Goal: Task Accomplishment & Management: Use online tool/utility

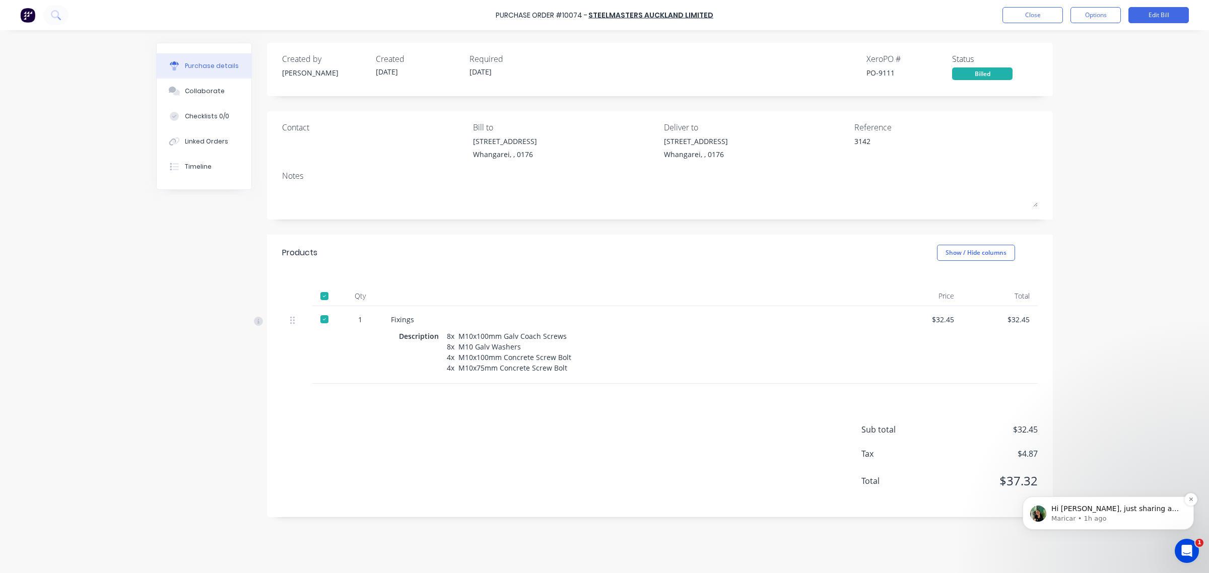
scroll to position [1, 0]
click at [1077, 519] on p "Maricar • 1h ago" at bounding box center [1116, 518] width 130 height 9
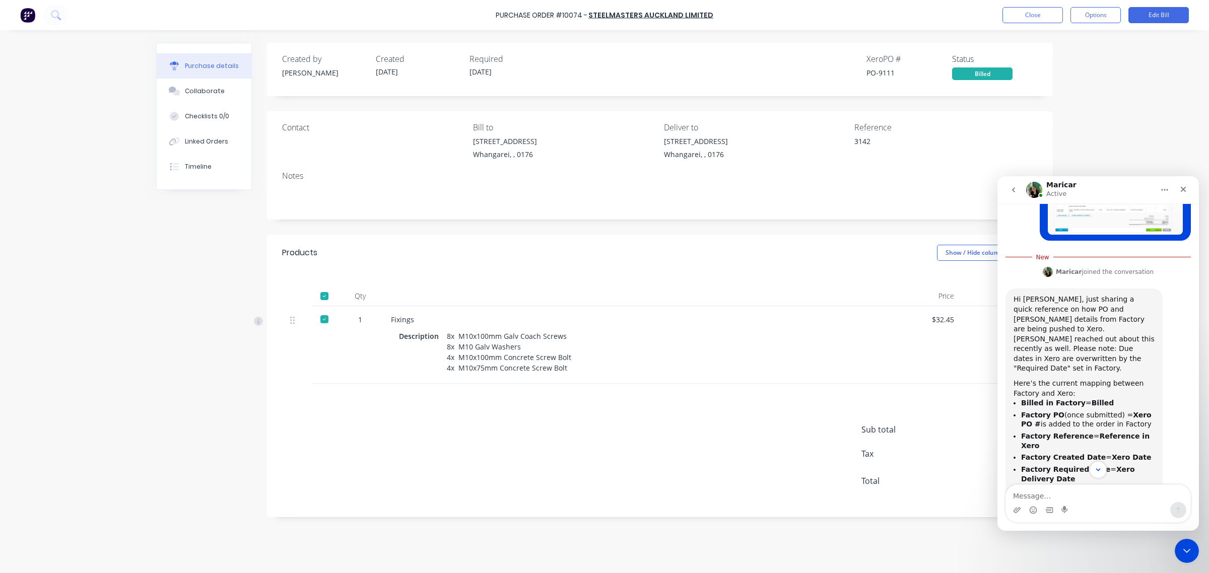
scroll to position [365, 0]
click at [1074, 493] on textarea "Message…" at bounding box center [1098, 493] width 184 height 17
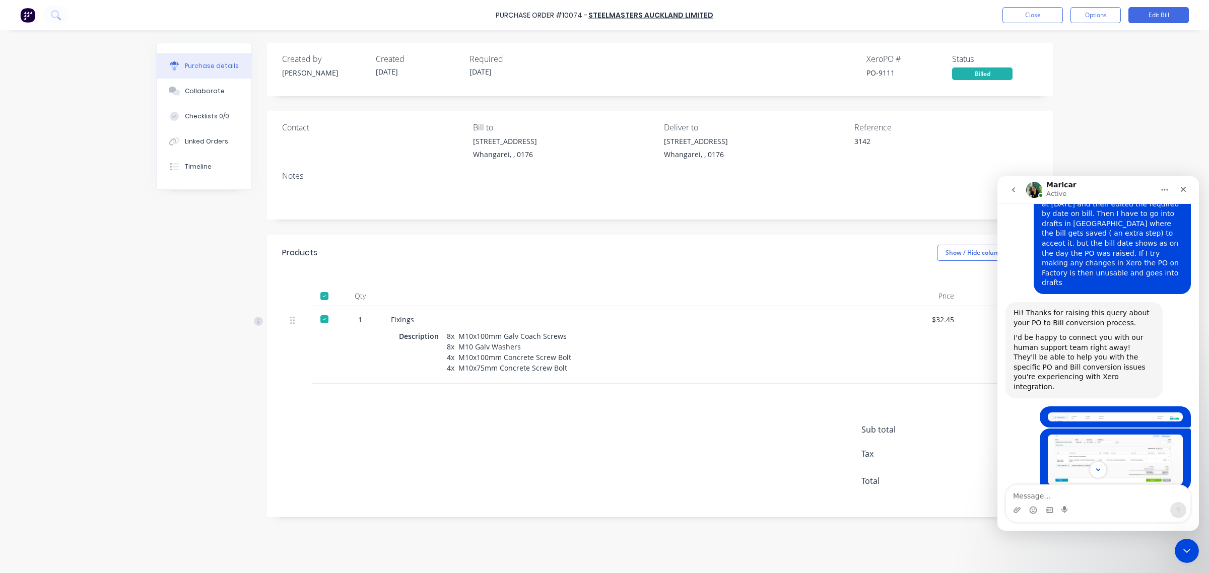
click at [1079, 413] on img "Ruth says…" at bounding box center [1115, 417] width 135 height 9
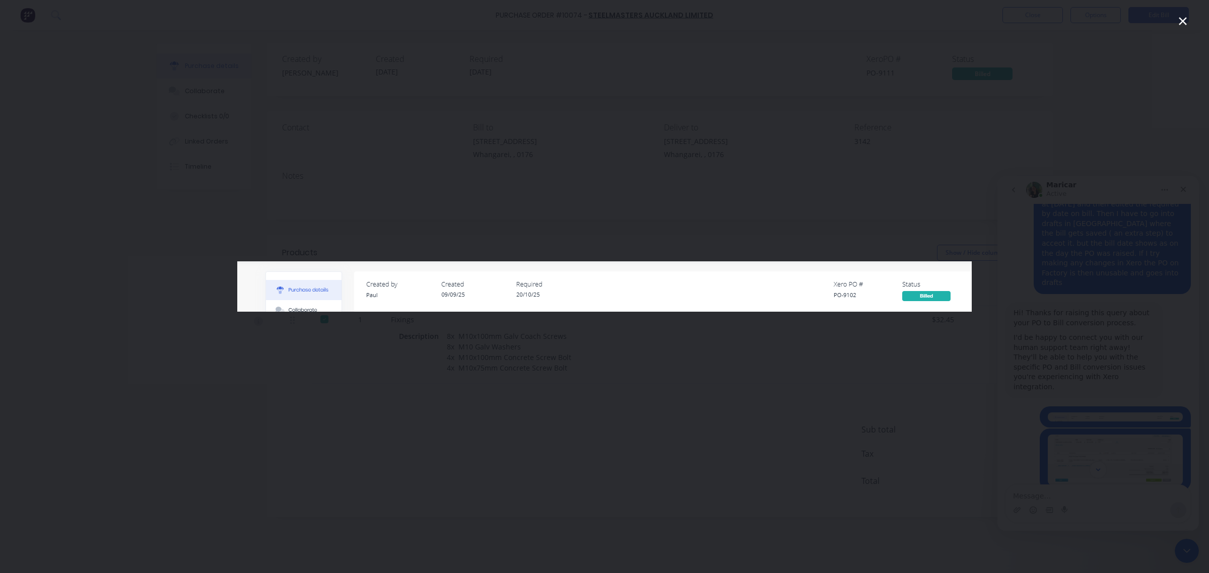
click at [872, 414] on div "Intercom messenger" at bounding box center [604, 286] width 1209 height 573
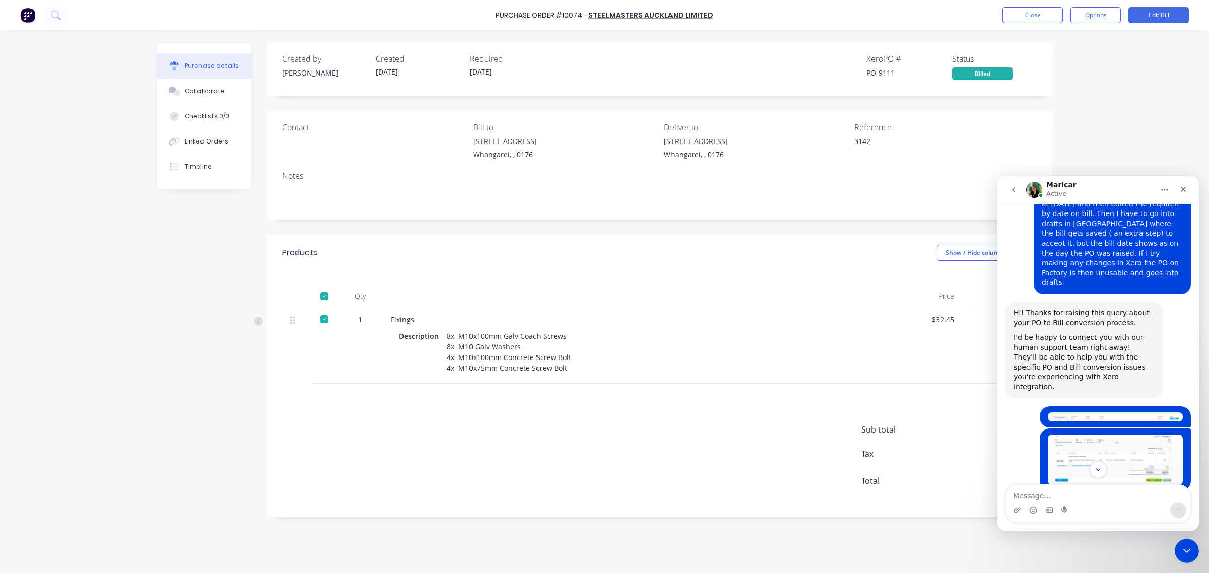
click at [1086, 439] on img "Ruth says…" at bounding box center [1115, 460] width 135 height 50
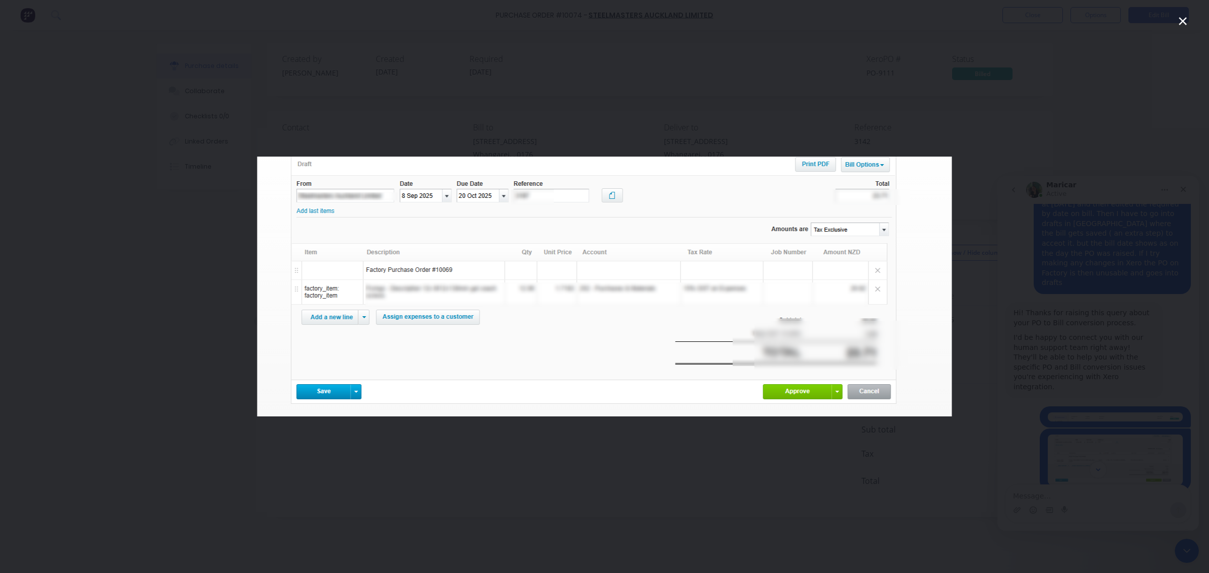
click at [846, 455] on div "Intercom messenger" at bounding box center [604, 286] width 1209 height 573
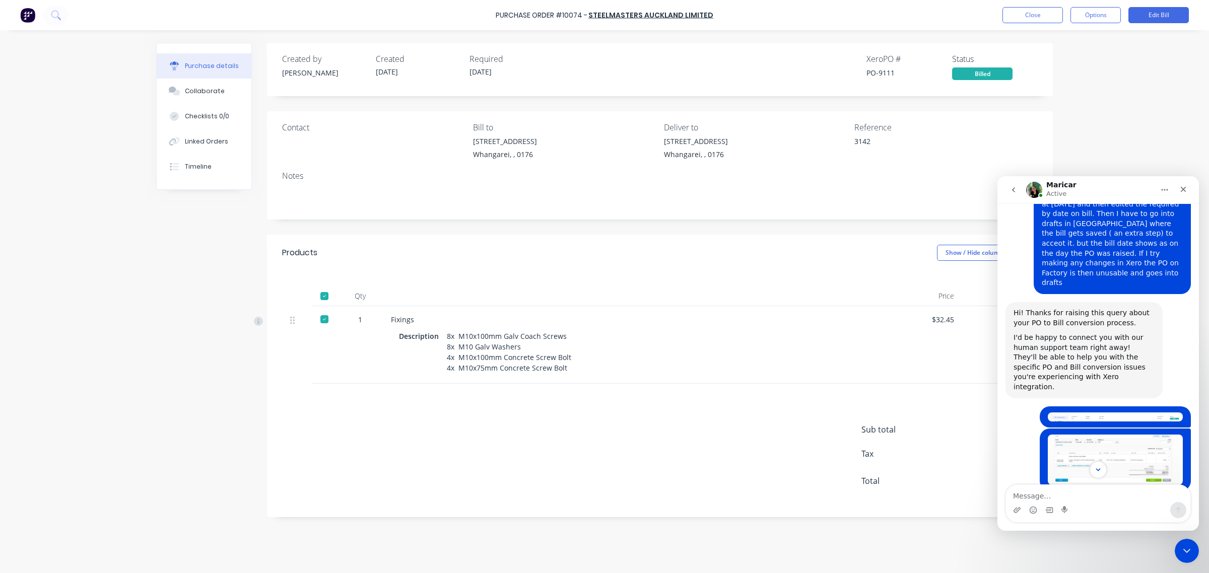
type textarea "x"
click at [1029, 496] on textarea "Message…" at bounding box center [1098, 493] width 184 height 17
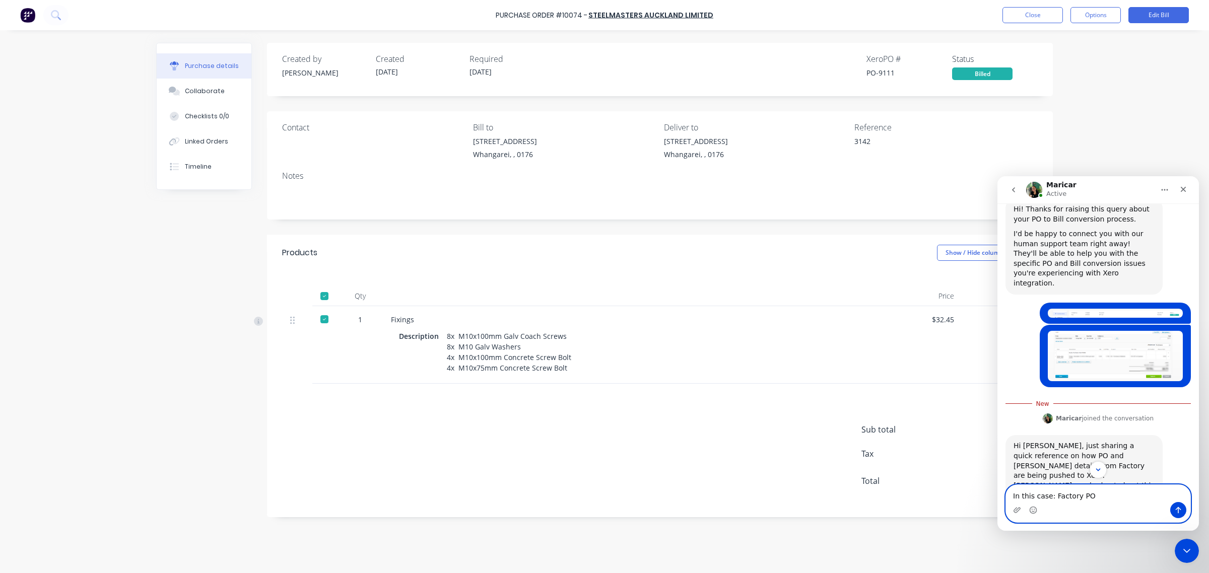
scroll to position [365, 0]
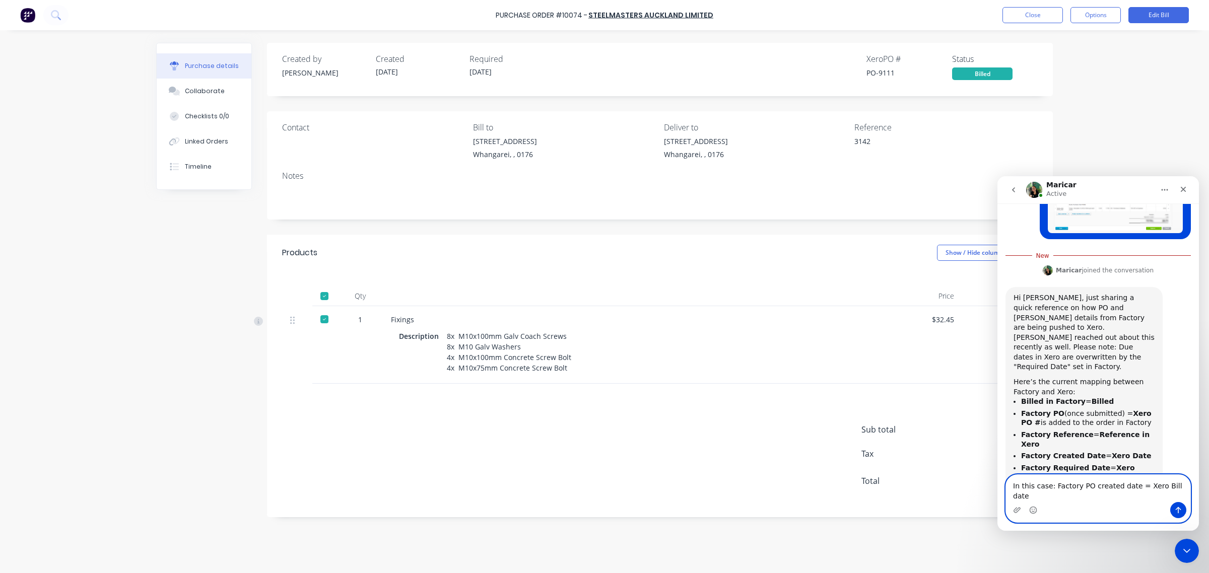
click at [1046, 499] on textarea "In this case: Factory PO created date = Xero Bill date" at bounding box center [1098, 488] width 184 height 27
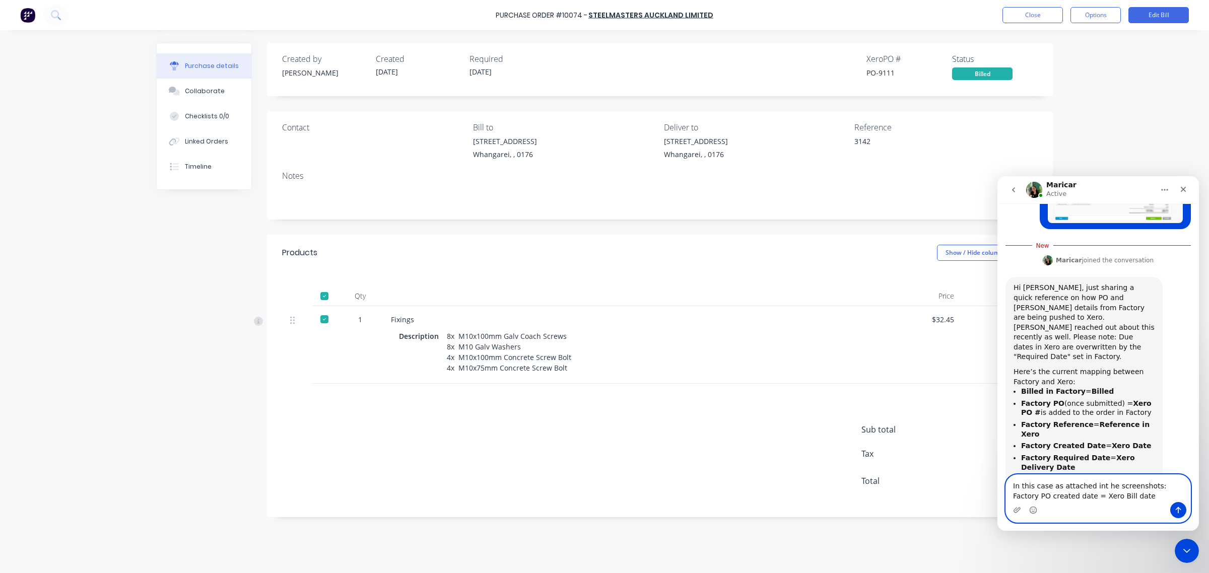
click at [1051, 497] on textarea "In this case as attached int he screenshots: Factory PO created date = Xero Bil…" at bounding box center [1098, 488] width 184 height 27
click at [1106, 494] on textarea "In this case as attached int he screenshots: Factory PO created date = Xero Bil…" at bounding box center [1098, 488] width 184 height 27
click at [1093, 487] on textarea "In this case as attached int he screenshots: Factory PO created date = Xero Bil…" at bounding box center [1098, 488] width 184 height 27
click at [1100, 487] on textarea "In this case as attached in t he screenshots: Factory PO created date = Xero Bi…" at bounding box center [1098, 488] width 184 height 27
click at [1107, 499] on textarea "In this case as attached in the screenshots: Factory PO created date = Xero Bil…" at bounding box center [1098, 488] width 184 height 27
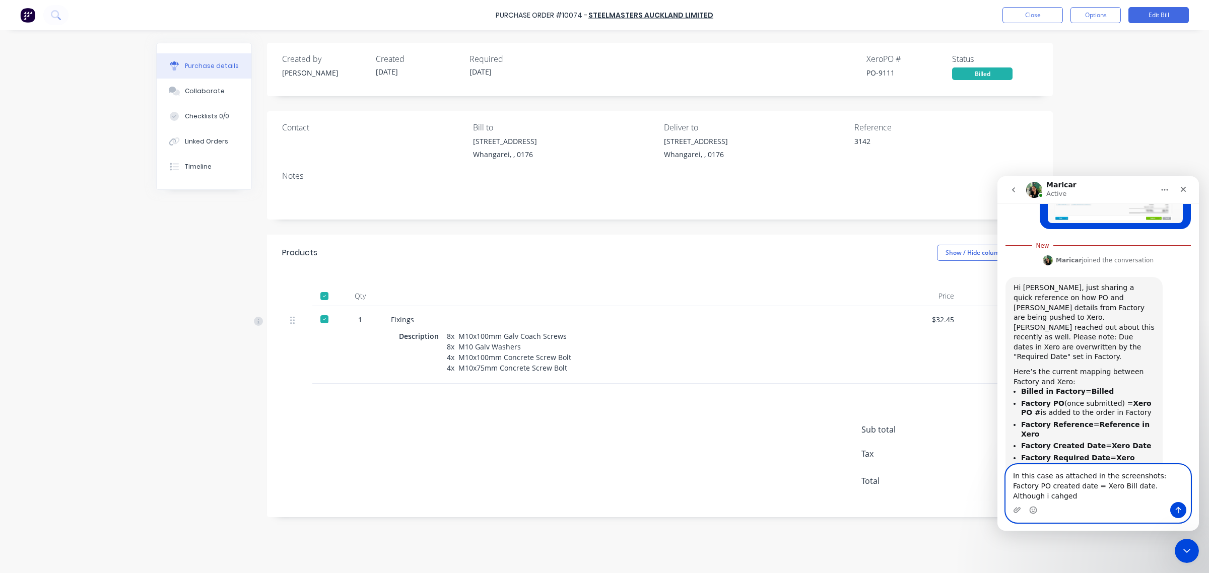
drag, startPoint x: 1166, startPoint y: 496, endPoint x: 1105, endPoint y: 499, distance: 61.5
click at [1105, 499] on textarea "In this case as attached in the screenshots: Factory PO created date = Xero Bil…" at bounding box center [1098, 483] width 184 height 37
type textarea "In this case as attached in the screenshots: Factory PO created date = Xero Bil…"
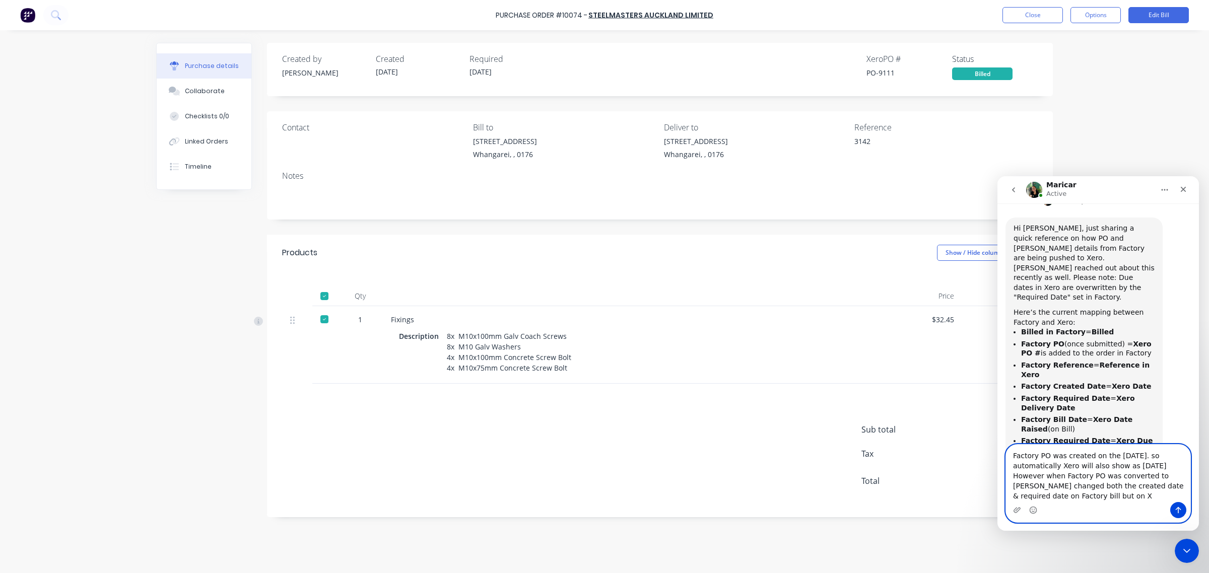
scroll to position [429, 0]
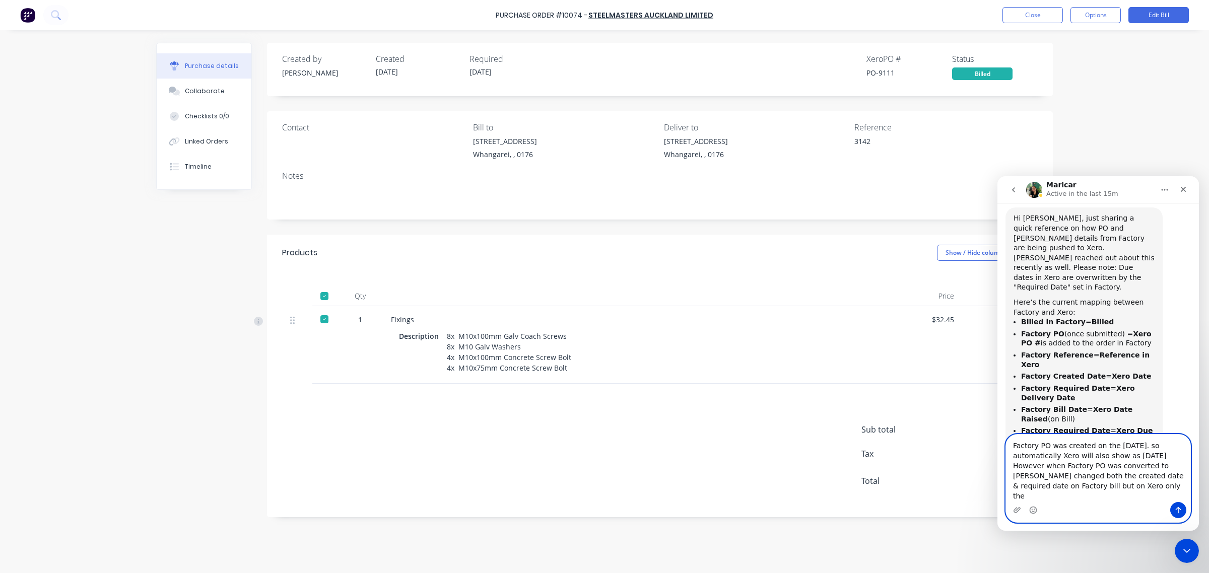
click at [1084, 497] on textarea "Factory PO was created on the [DATE]. so automatically Xero will also show as […" at bounding box center [1098, 469] width 184 height 68
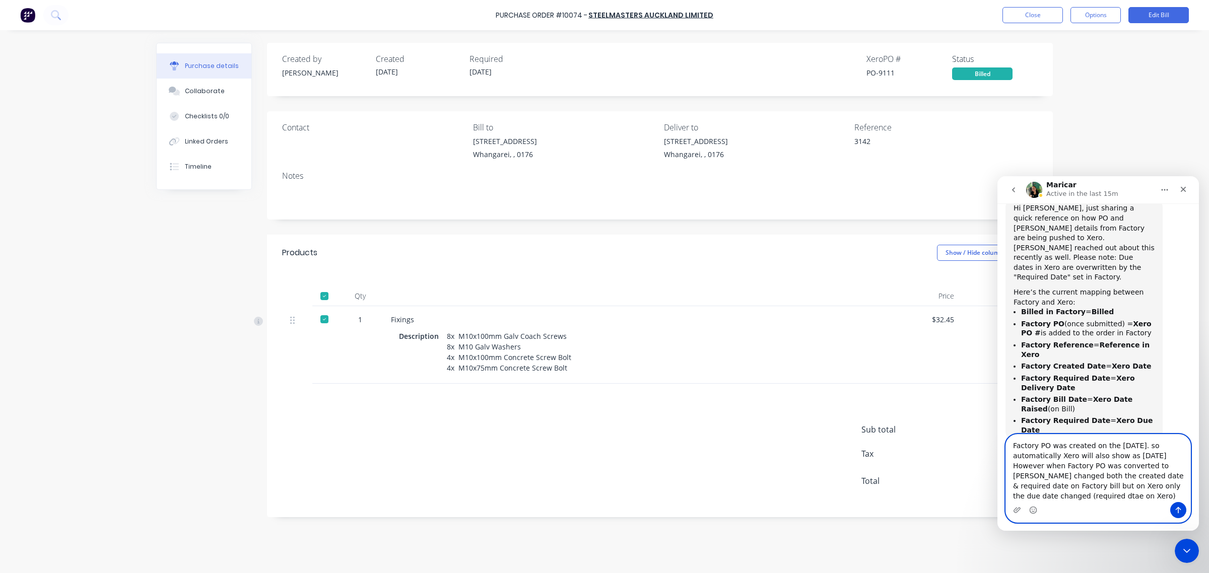
click at [1155, 486] on textarea "Factory PO was created on the [DATE]. so automatically Xero will also show as […" at bounding box center [1098, 469] width 184 height 68
click at [1054, 497] on textarea "Factory PO was created on the [DATE]. so automatically Xero will also show as […" at bounding box center [1098, 469] width 184 height 68
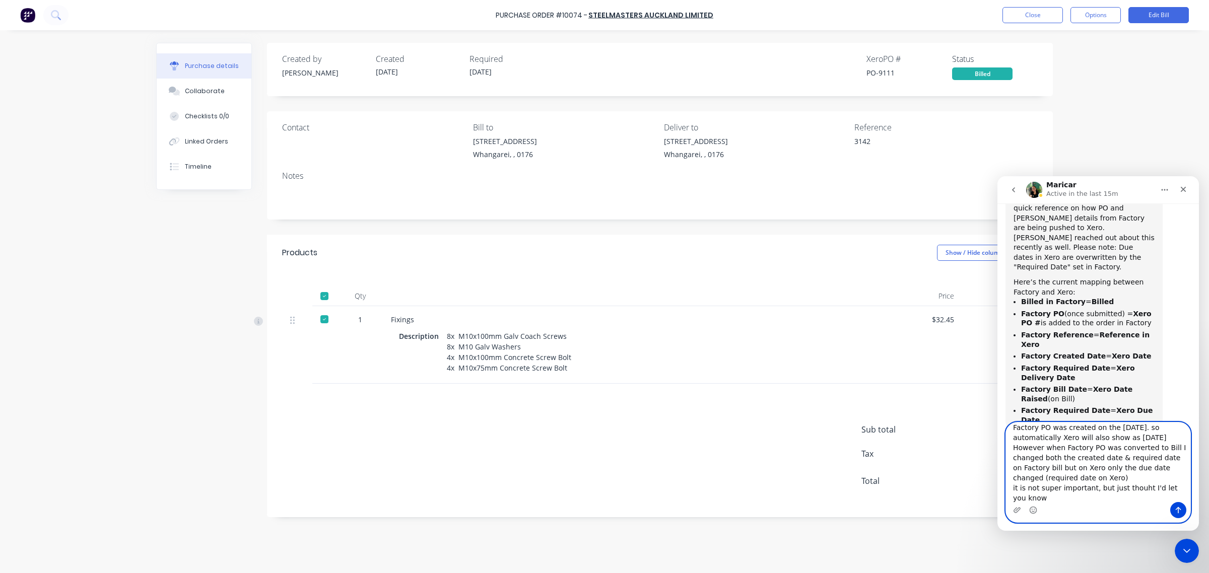
scroll to position [451, 0]
click at [1132, 491] on textarea "Factory PO was created on the [DATE]. so automatically Xero will also show as […" at bounding box center [1098, 463] width 184 height 80
click at [1049, 499] on textarea "Factory PO was created on the [DATE]. so automatically Xero will also show as […" at bounding box center [1098, 463] width 184 height 80
drag, startPoint x: 1055, startPoint y: 486, endPoint x: 1039, endPoint y: 489, distance: 16.8
click at [1039, 489] on textarea "Factory PO was created on the [DATE]. so automatically Xero will also show as […" at bounding box center [1098, 463] width 184 height 80
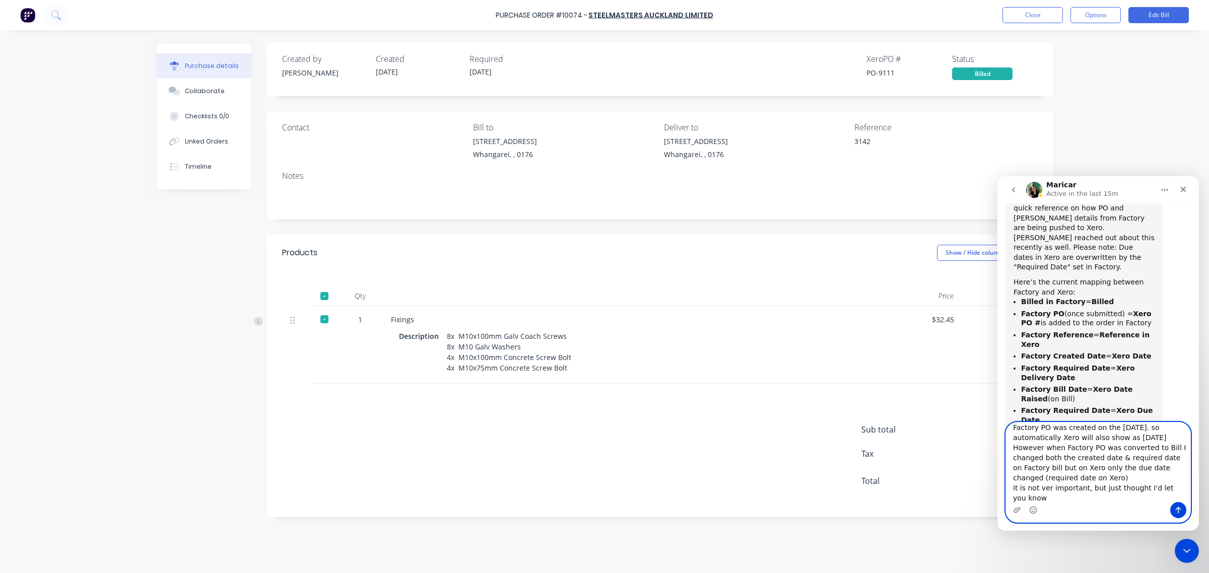
type textarea "Factory PO was created on the [DATE]. so automatically Xero will also show as […"
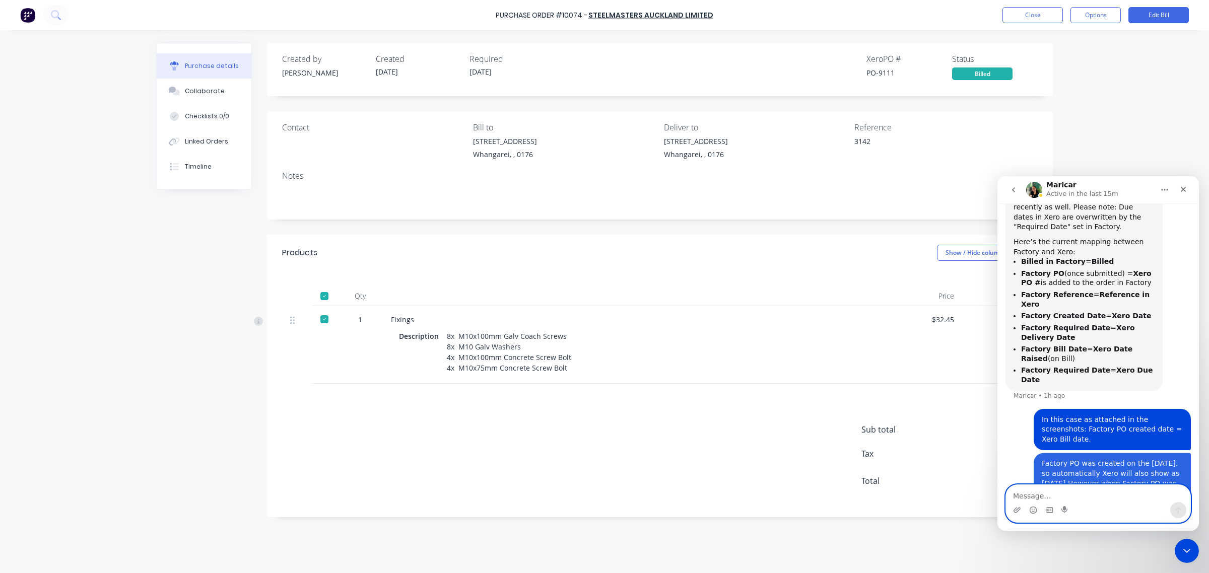
scroll to position [490, 0]
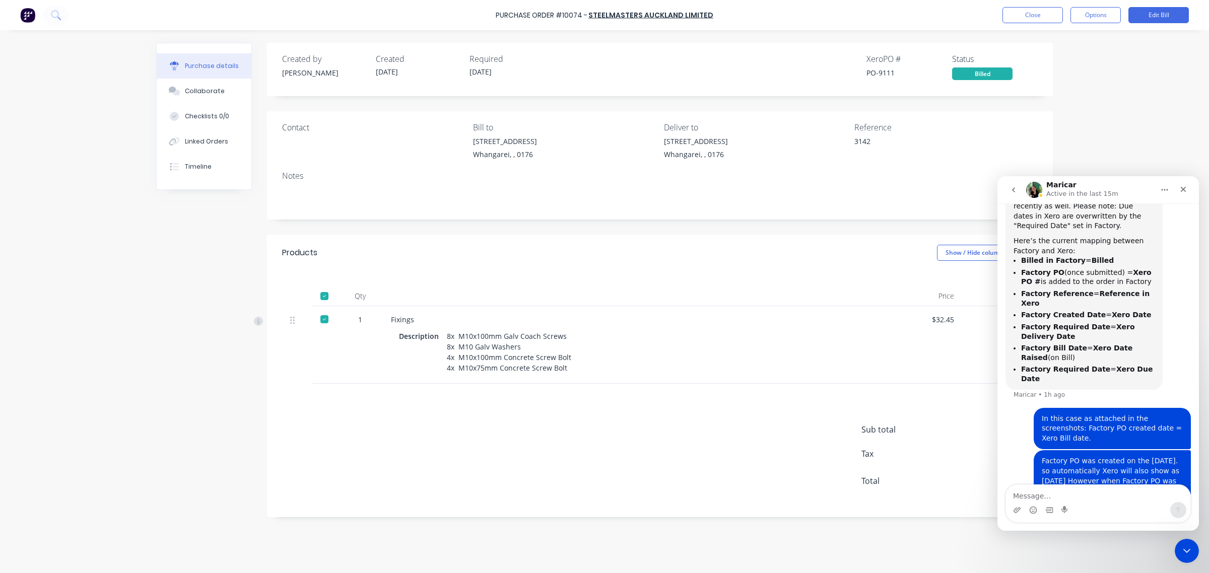
drag, startPoint x: 1063, startPoint y: 423, endPoint x: 1150, endPoint y: 406, distance: 88.3
click at [1150, 456] on div "Factory PO was created on the [DATE]. so automatically Xero will also show as […" at bounding box center [1112, 500] width 141 height 89
click at [1175, 456] on div "Factory PO was created on the [DATE]. so automatically Xero will also show as […" at bounding box center [1112, 500] width 141 height 89
click at [1177, 450] on div "Factory PO was created on the [DATE]. so automatically Xero will also show as […" at bounding box center [1112, 500] width 157 height 101
click at [1174, 456] on div "Factory PO was created on the [DATE]. so automatically Xero will also show as […" at bounding box center [1112, 500] width 141 height 89
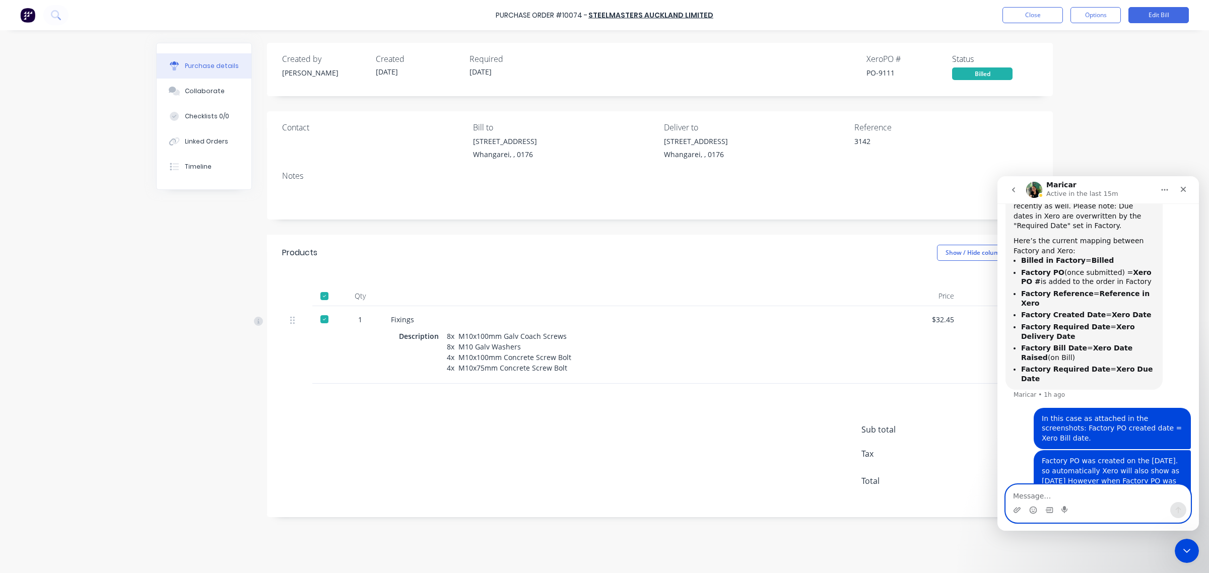
click at [1089, 494] on textarea "Message…" at bounding box center [1098, 493] width 184 height 17
type textarea "edit*** (Required date on Factory)***"
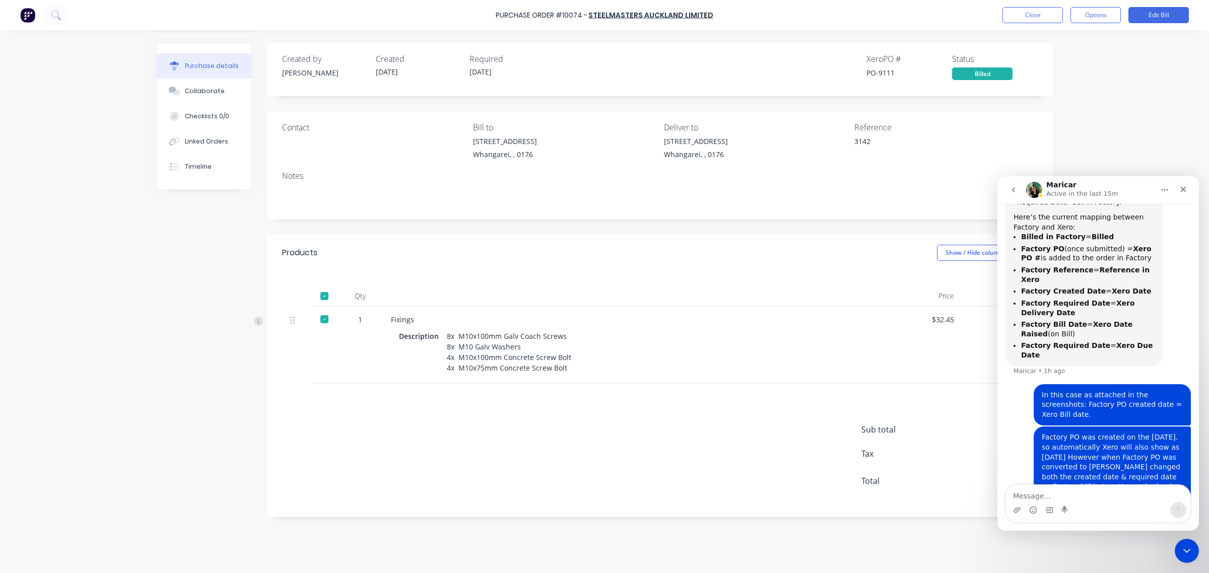
click at [1165, 187] on icon "Home" at bounding box center [1165, 190] width 8 height 8
click at [1155, 170] on div "Purchase Order #10074 - Steelmasters Auckland Limited Close Options Edit Bill P…" at bounding box center [604, 286] width 1209 height 573
click at [1178, 189] on div "Close" at bounding box center [1183, 189] width 18 height 18
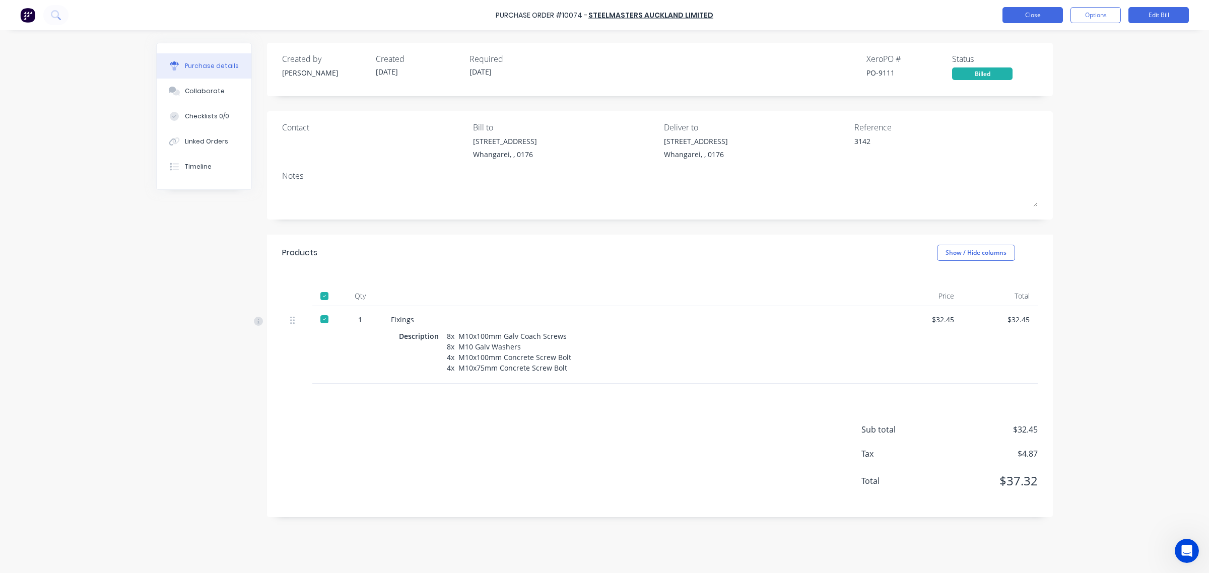
click at [1037, 18] on button "Close" at bounding box center [1032, 15] width 60 height 16
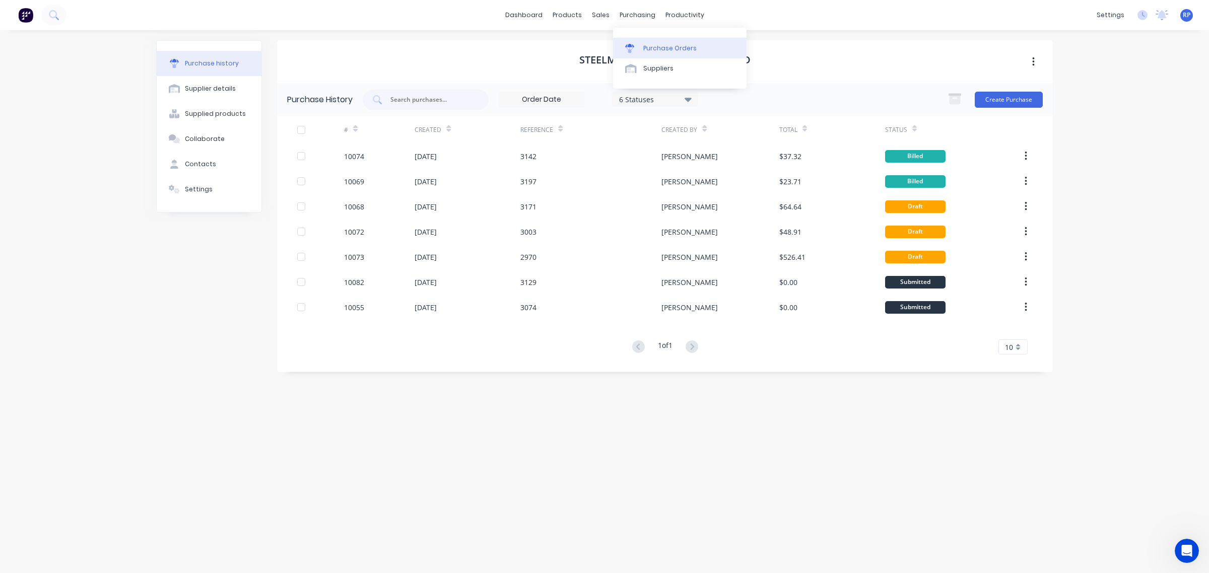
click at [646, 42] on link "Purchase Orders" at bounding box center [679, 48] width 133 height 20
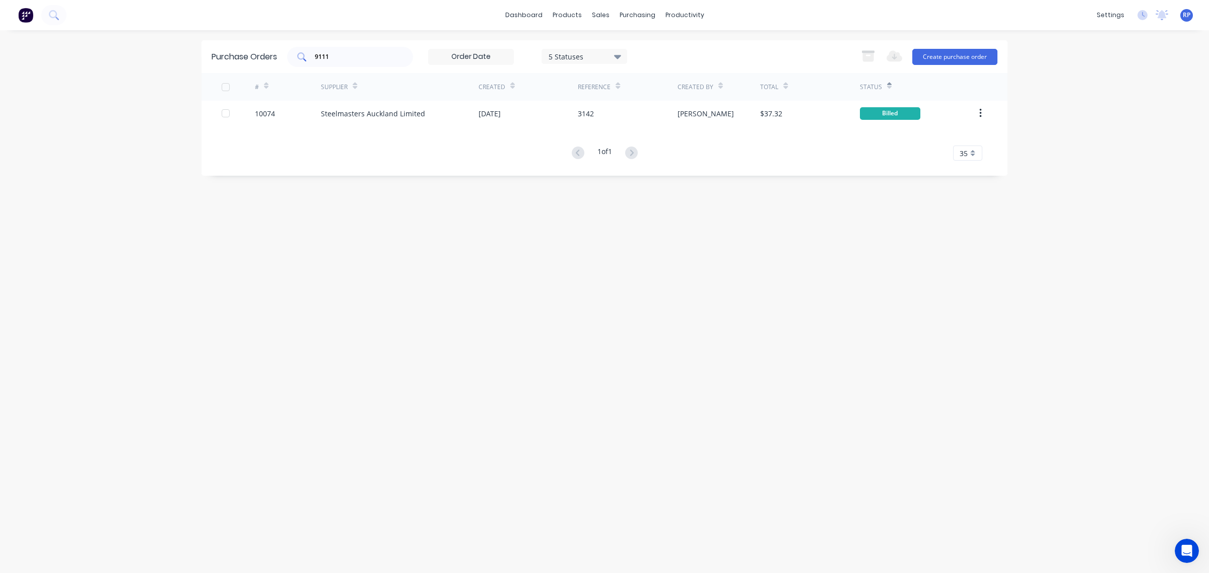
click at [357, 55] on input "9111" at bounding box center [356, 57] width 84 height 10
drag, startPoint x: 354, startPoint y: 51, endPoint x: 336, endPoint y: 51, distance: 17.6
click at [336, 52] on input "9122" at bounding box center [356, 57] width 84 height 10
drag, startPoint x: 330, startPoint y: 54, endPoint x: 323, endPoint y: 59, distance: 8.7
click at [323, 59] on input "9122" at bounding box center [356, 57] width 84 height 10
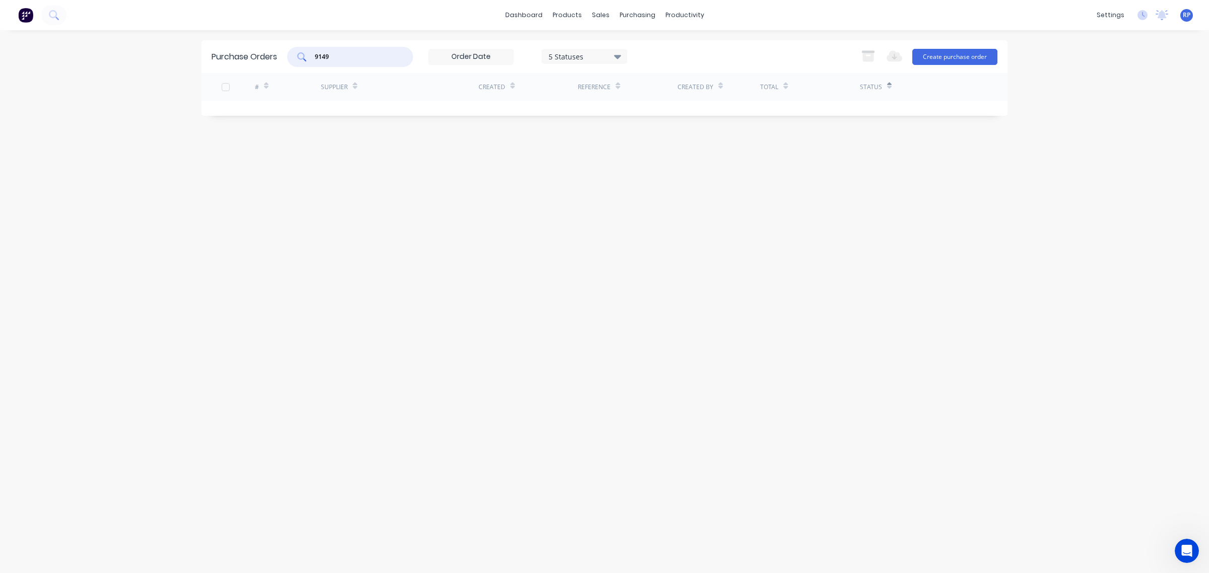
type input "9149"
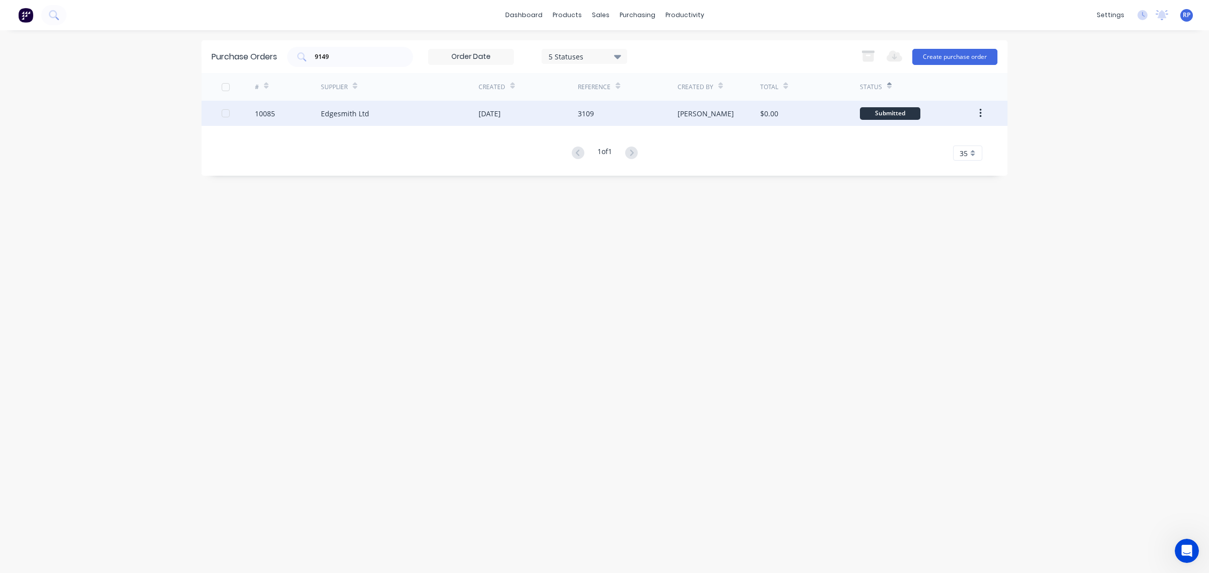
click at [271, 116] on div "10085" at bounding box center [265, 113] width 20 height 11
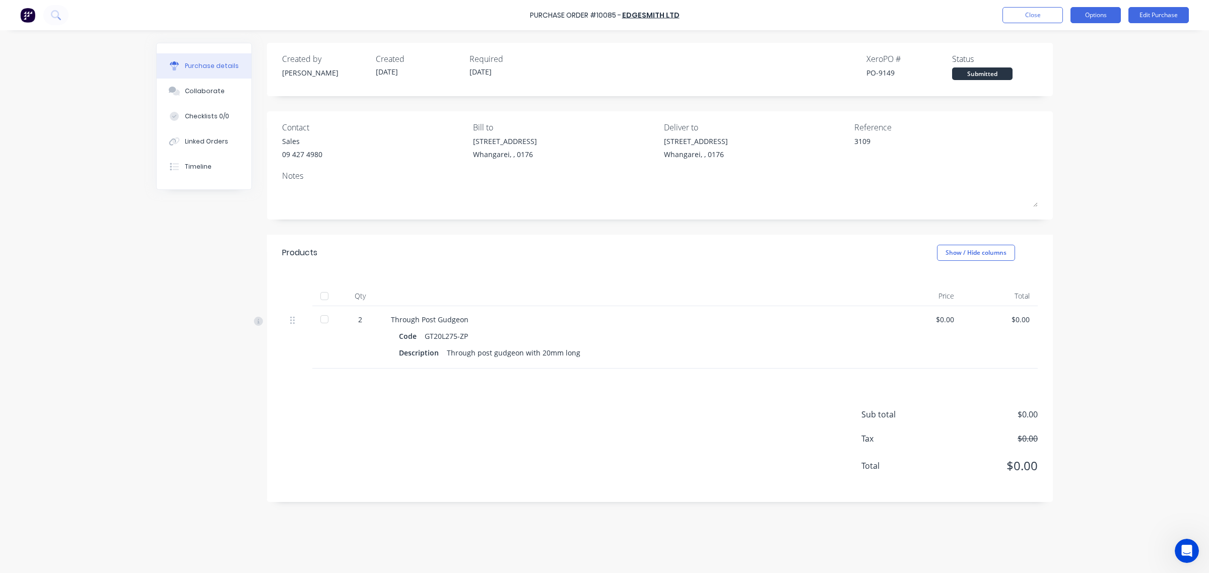
click at [1104, 16] on button "Options" at bounding box center [1095, 15] width 50 height 16
click at [1092, 52] on button "Convert to Bill" at bounding box center [1073, 61] width 96 height 20
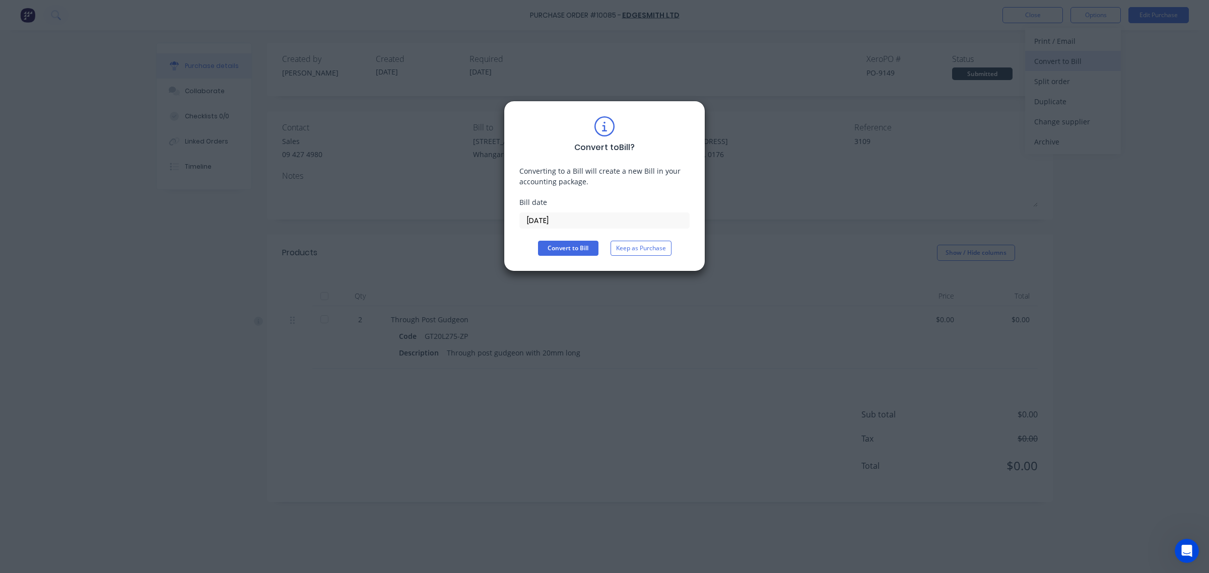
type textarea "x"
click at [567, 221] on input "[DATE]" at bounding box center [604, 220] width 169 height 15
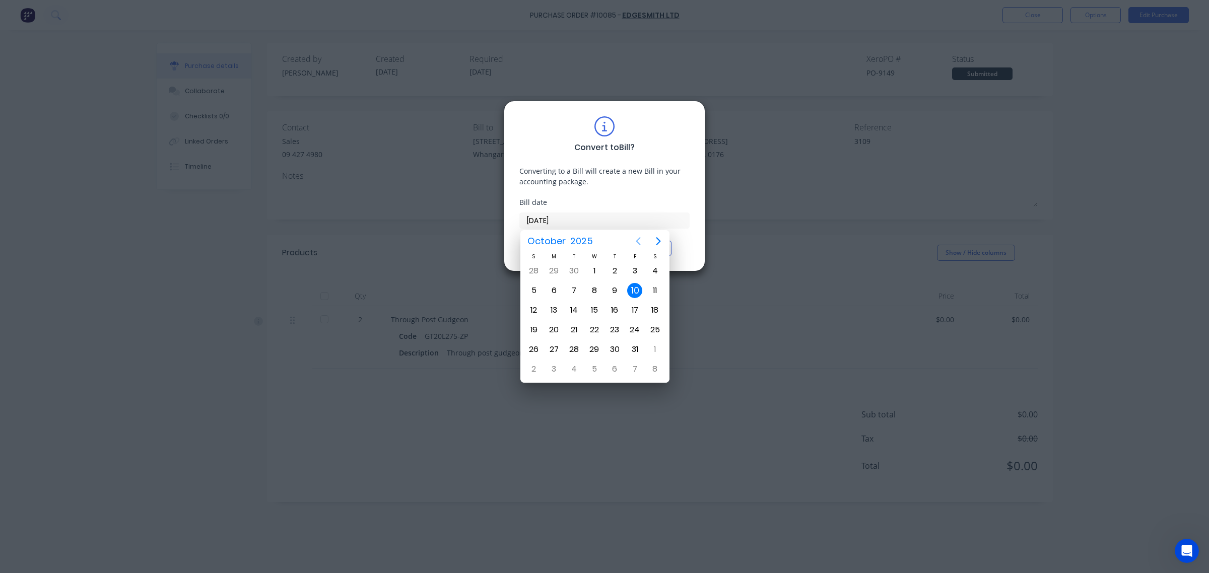
click at [637, 242] on icon "Previous page" at bounding box center [638, 242] width 5 height 8
click at [562, 326] on div "22" at bounding box center [554, 329] width 20 height 19
type input "[DATE]"
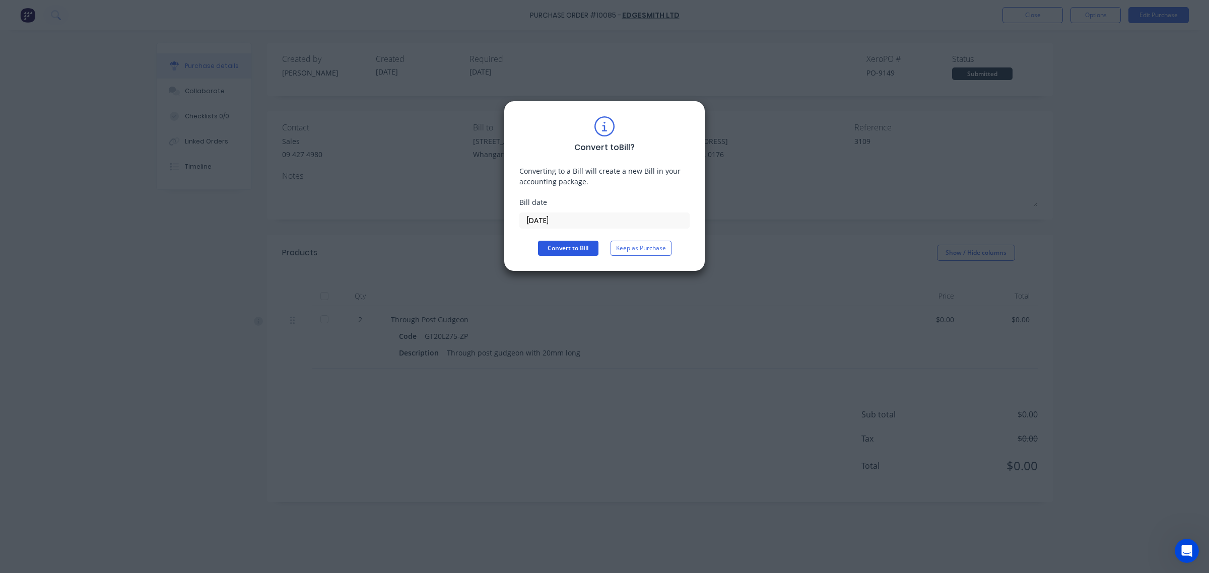
click at [562, 247] on button "Convert to Bill" at bounding box center [568, 248] width 60 height 15
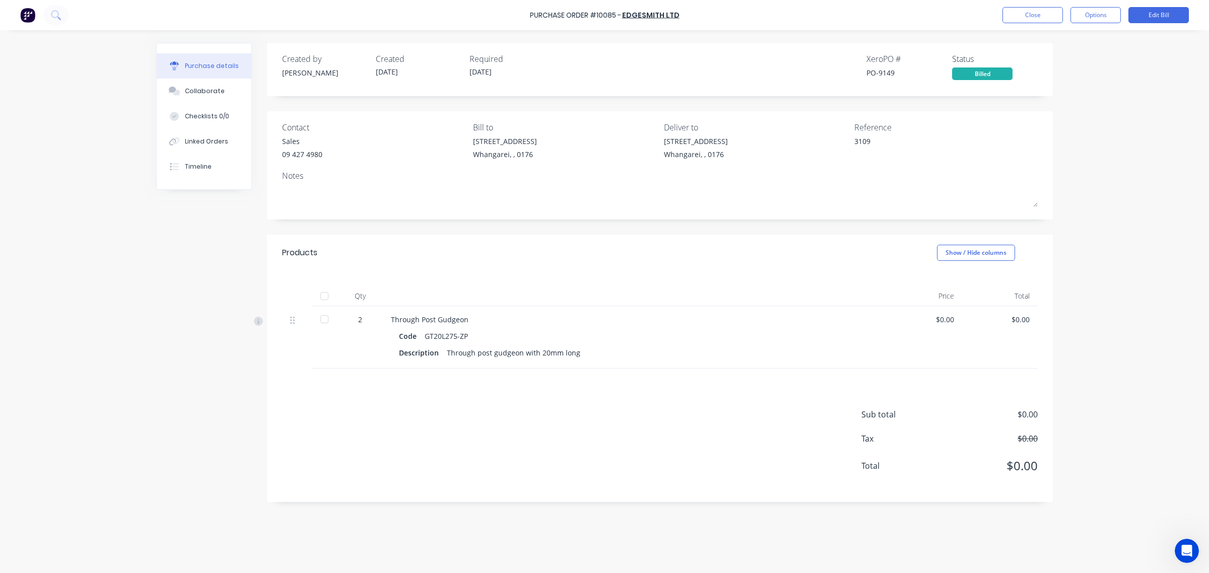
click at [943, 323] on div "$0.00" at bounding box center [924, 319] width 59 height 11
click at [953, 321] on div "$0.00" at bounding box center [924, 319] width 59 height 11
click at [948, 321] on div "$0.00" at bounding box center [924, 319] width 59 height 11
click at [1160, 12] on button "Edit Bill" at bounding box center [1158, 15] width 60 height 16
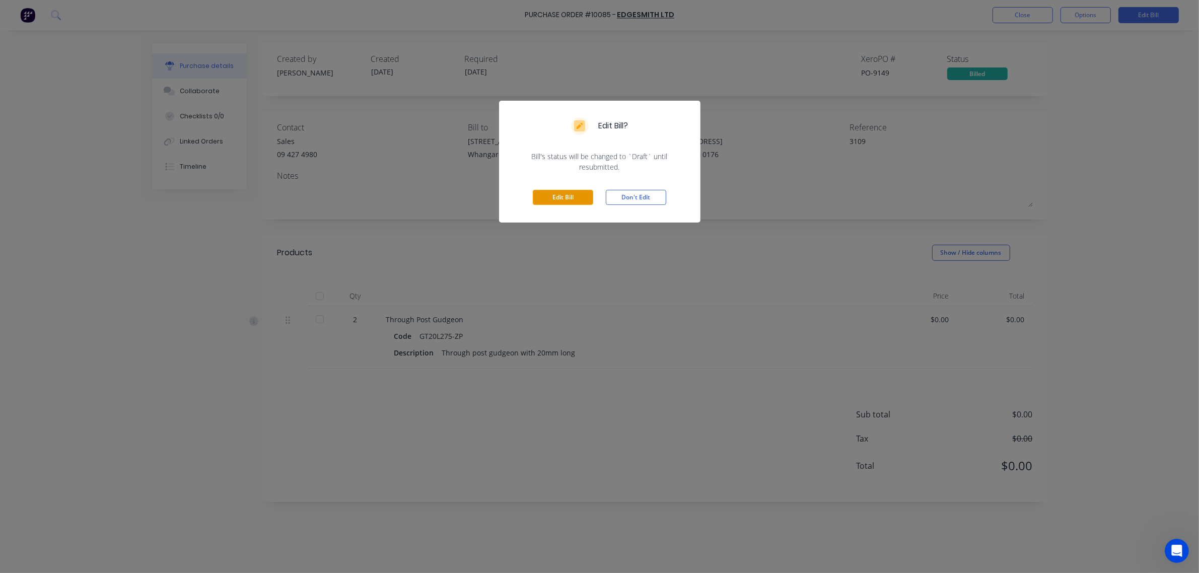
click at [583, 195] on button "Edit Bill" at bounding box center [563, 197] width 60 height 15
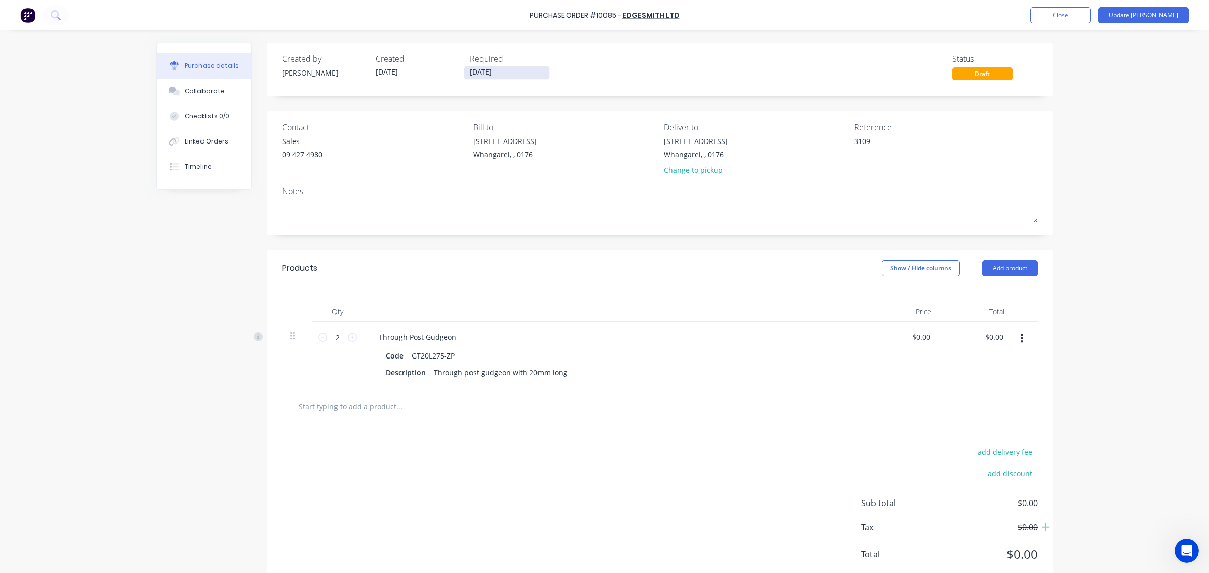
click at [490, 69] on input "[DATE]" at bounding box center [506, 72] width 85 height 13
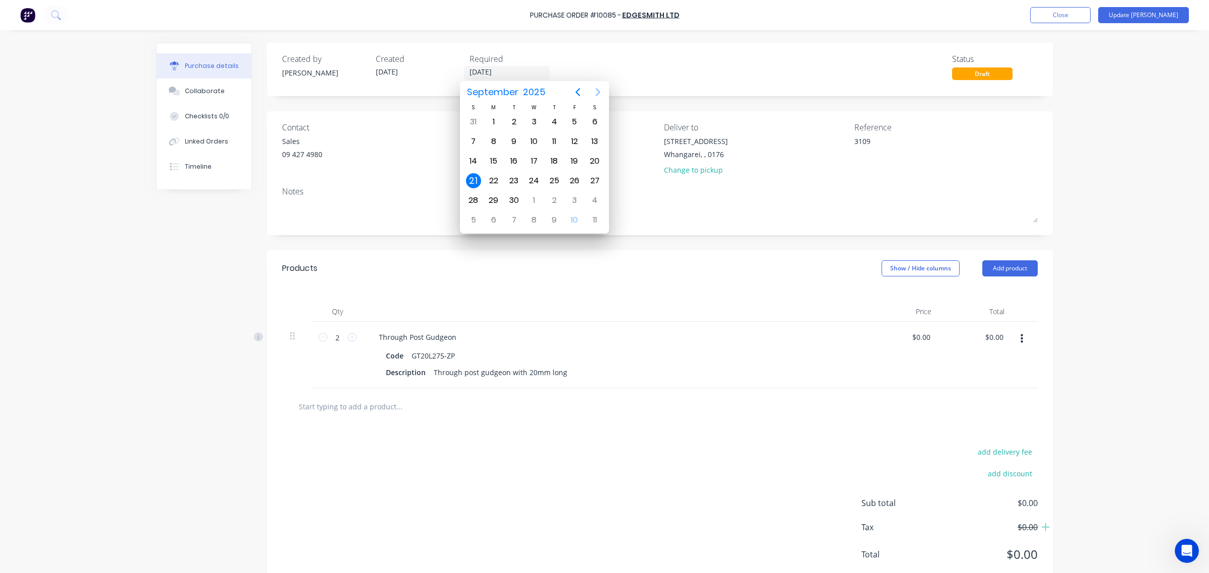
click at [600, 94] on icon "Next page" at bounding box center [598, 92] width 12 height 12
click at [497, 179] on div "20" at bounding box center [493, 180] width 15 height 15
type textarea "x"
type input "[DATE]"
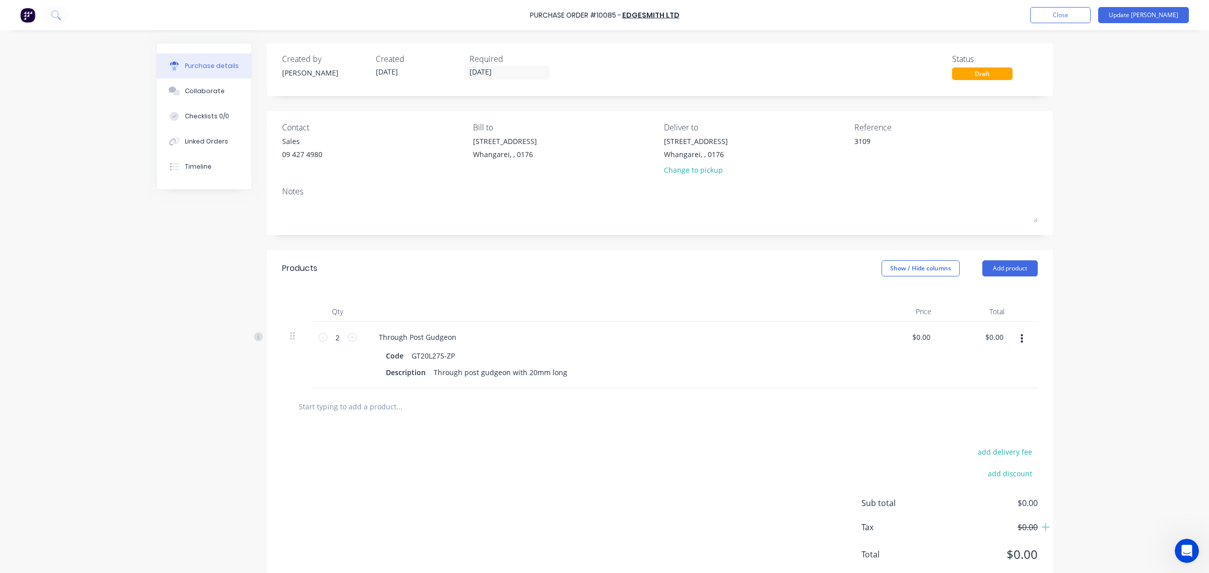
click at [648, 63] on div "Created by [PERSON_NAME] Created [DATE] Required [DATE] Status Draft" at bounding box center [660, 66] width 756 height 27
click at [925, 344] on div "$0.00 $0.00" at bounding box center [920, 337] width 23 height 15
type textarea "x"
type input "0.00"
click at [923, 344] on input "0.00" at bounding box center [920, 337] width 23 height 15
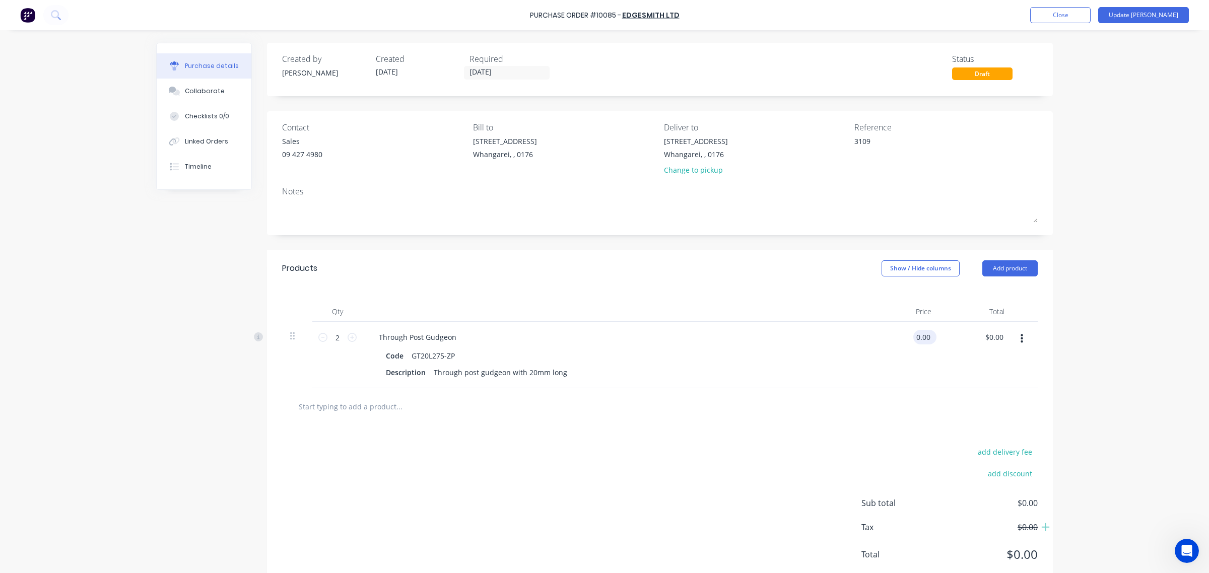
click at [920, 341] on input "0.00" at bounding box center [922, 337] width 19 height 15
type textarea "x"
type input "$0.00"
click at [882, 275] on button "Show / Hide columns" at bounding box center [921, 268] width 78 height 16
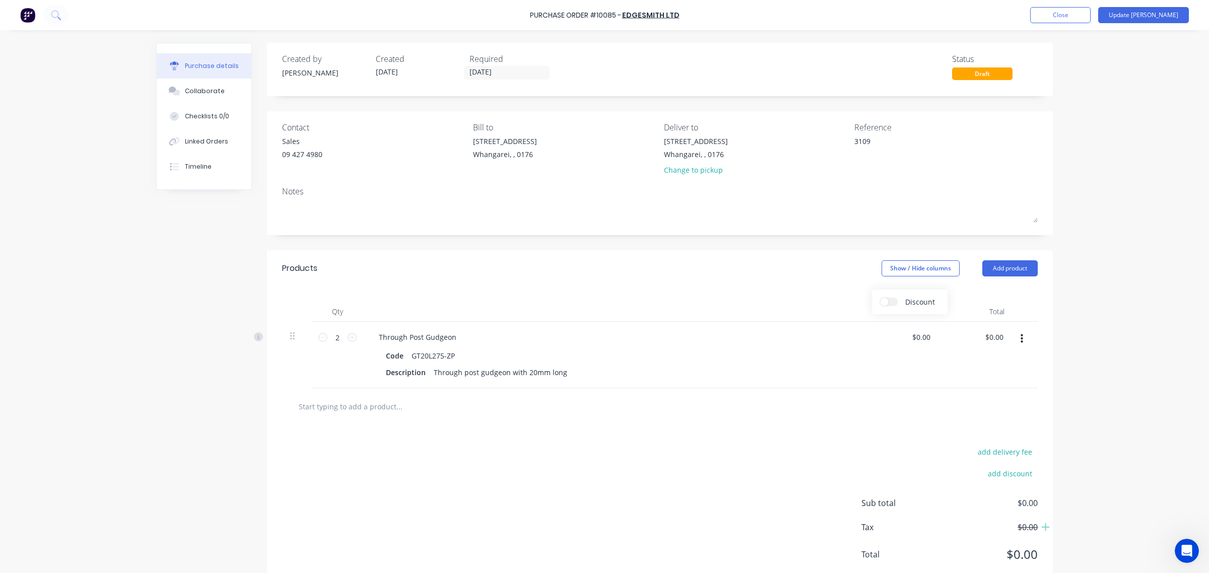
click at [890, 295] on div "Discount" at bounding box center [910, 302] width 76 height 25
click at [890, 307] on div "Discount" at bounding box center [910, 302] width 76 height 25
click at [891, 302] on label "Discount" at bounding box center [889, 302] width 18 height 9
click at [880, 298] on input "Discount" at bounding box center [880, 298] width 0 height 0
click at [852, 338] on input "0" at bounding box center [859, 337] width 14 height 15
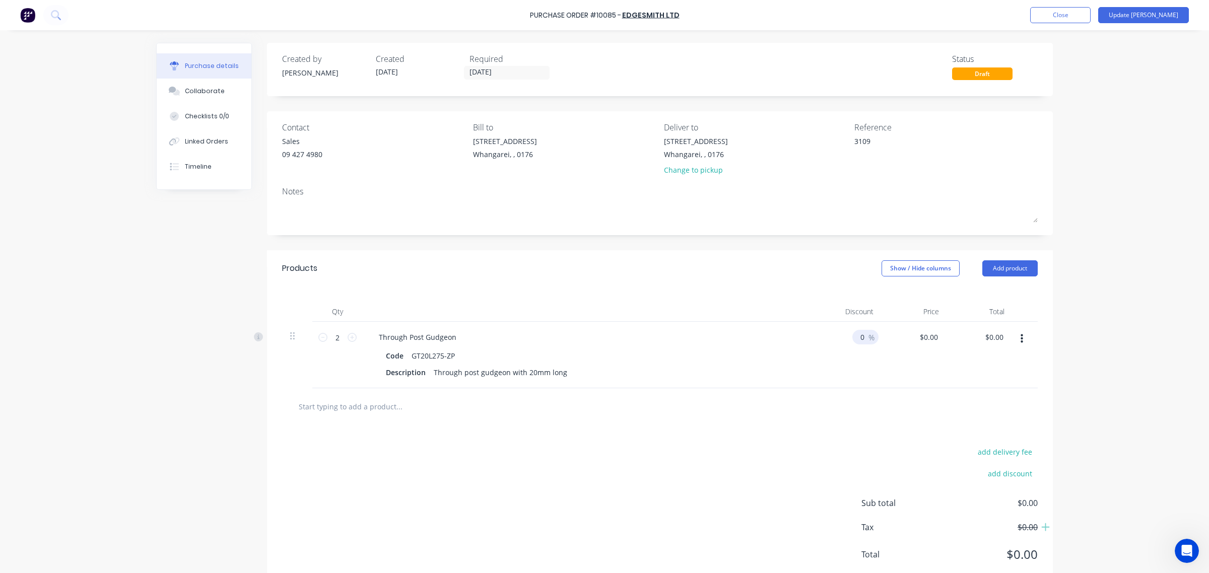
click at [852, 338] on input "0" at bounding box center [859, 337] width 14 height 15
type textarea "x"
type input "3"
type textarea "x"
type input "30"
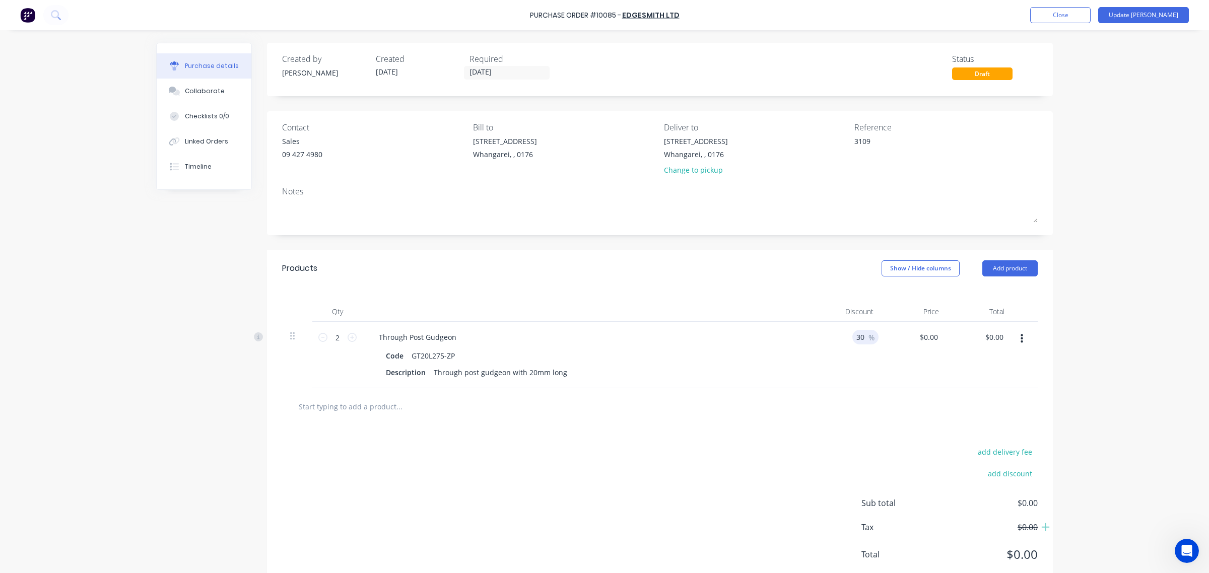
type textarea "x"
type input "30"
type textarea "x"
type input "0.00"
click at [922, 341] on input "0.00" at bounding box center [928, 337] width 23 height 15
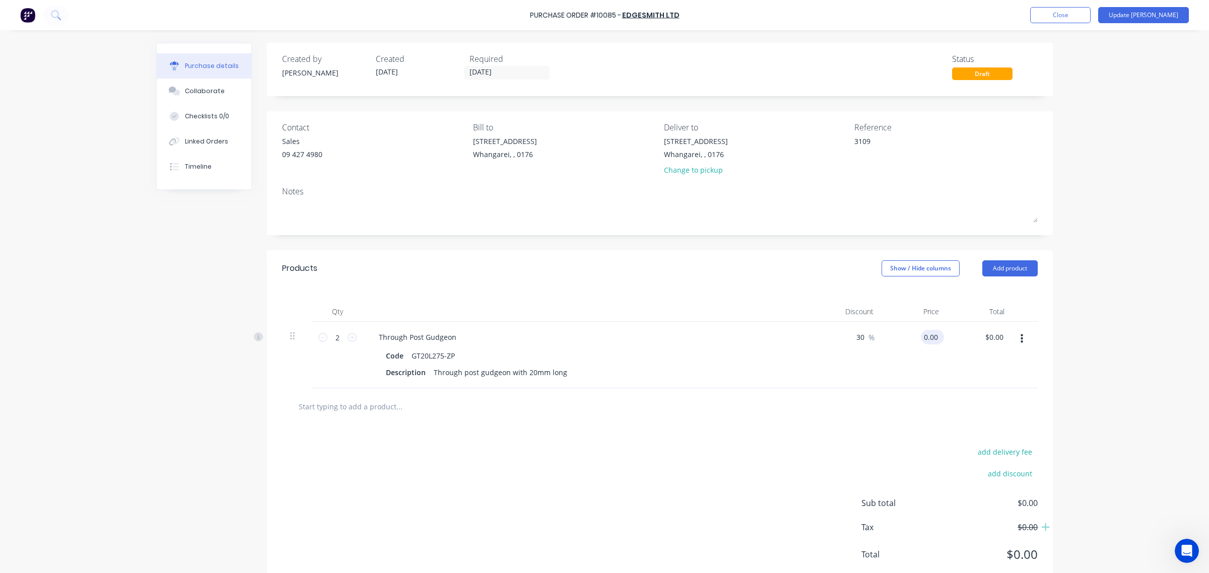
type textarea "x"
click at [922, 341] on input "0.00" at bounding box center [930, 337] width 19 height 15
type input "19.66"
type textarea "x"
type input "$19.66"
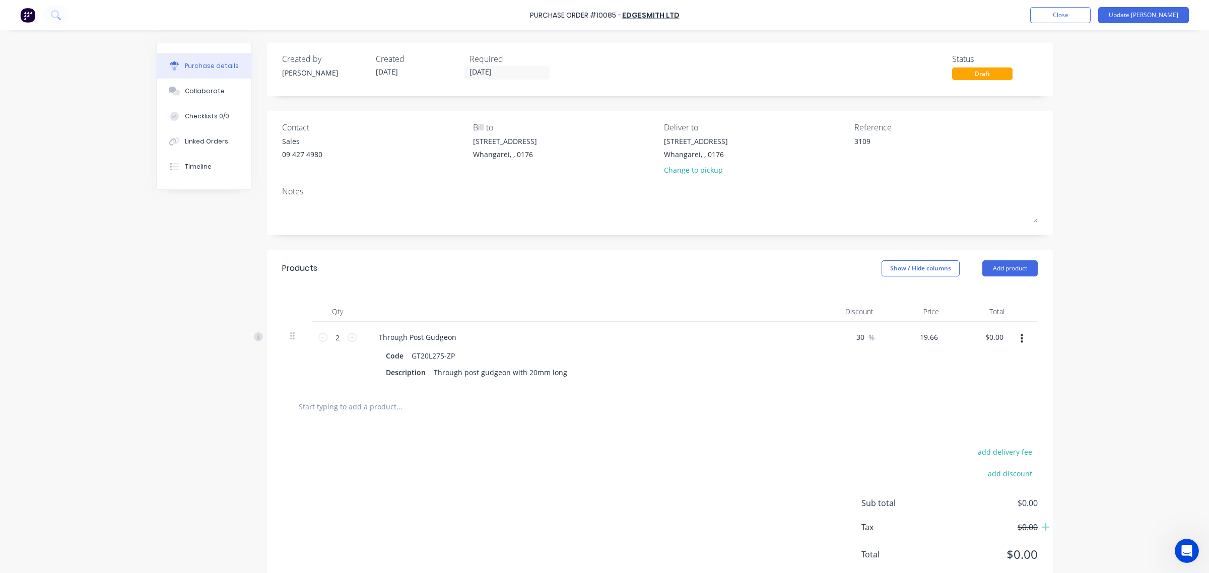
type input "$27.52"
click at [903, 377] on div "$19.66 19.66" at bounding box center [914, 355] width 65 height 66
click at [356, 409] on input "text" at bounding box center [399, 406] width 202 height 20
click at [373, 397] on input "text" at bounding box center [399, 406] width 202 height 20
click at [1002, 265] on button "Add product" at bounding box center [1009, 268] width 55 height 16
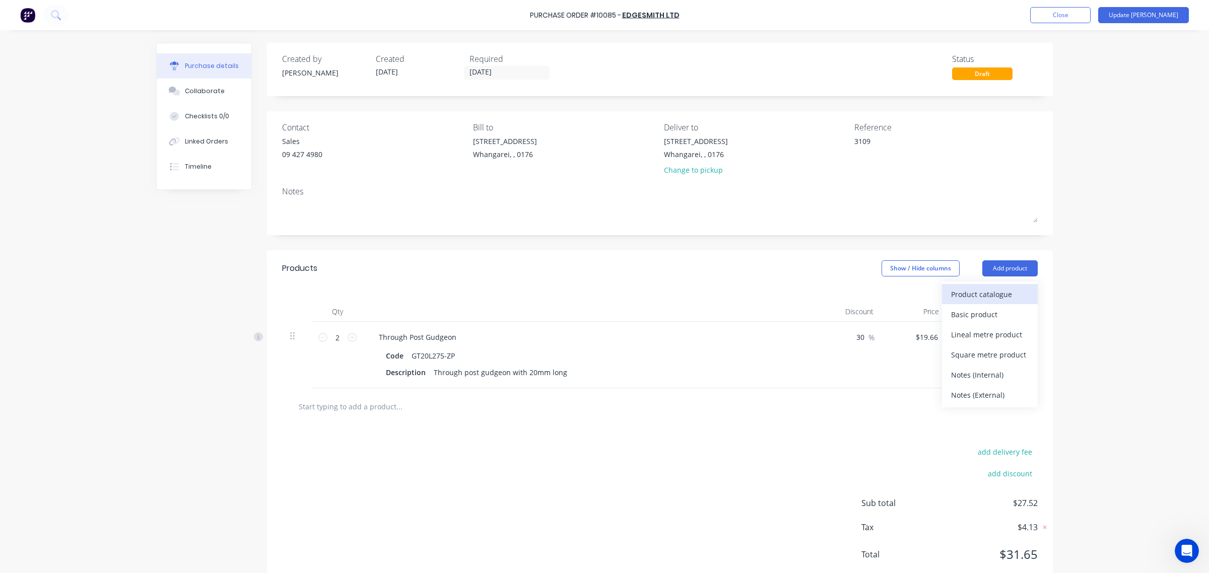
click at [993, 298] on div "Product catalogue" at bounding box center [990, 294] width 78 height 15
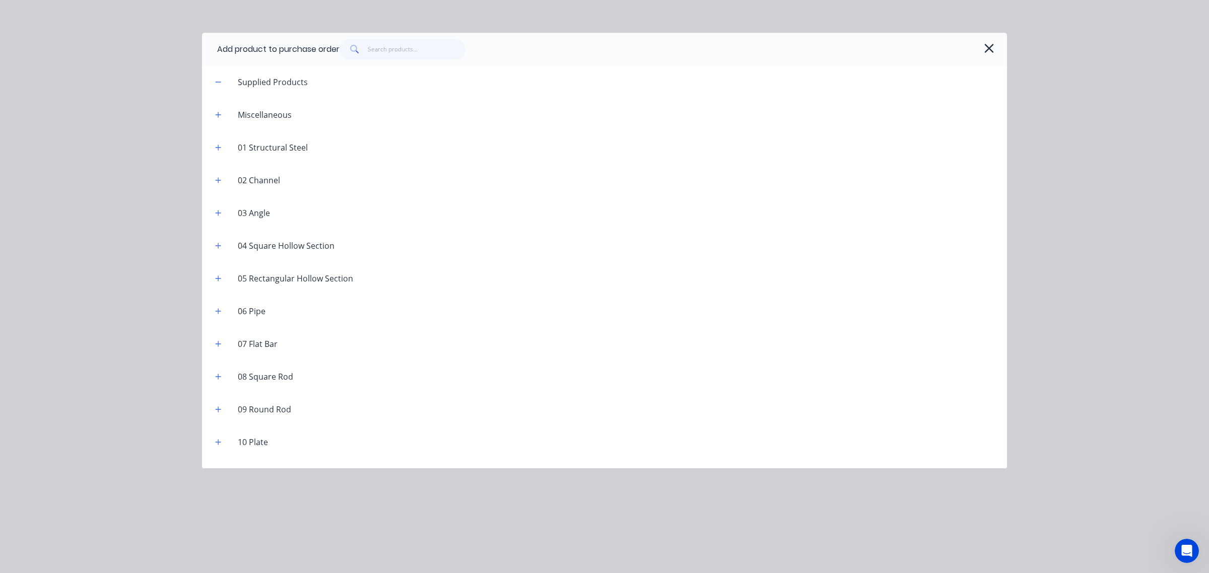
click at [285, 115] on div "Miscellaneous" at bounding box center [265, 115] width 70 height 12
click at [215, 117] on icon "button" at bounding box center [218, 114] width 6 height 7
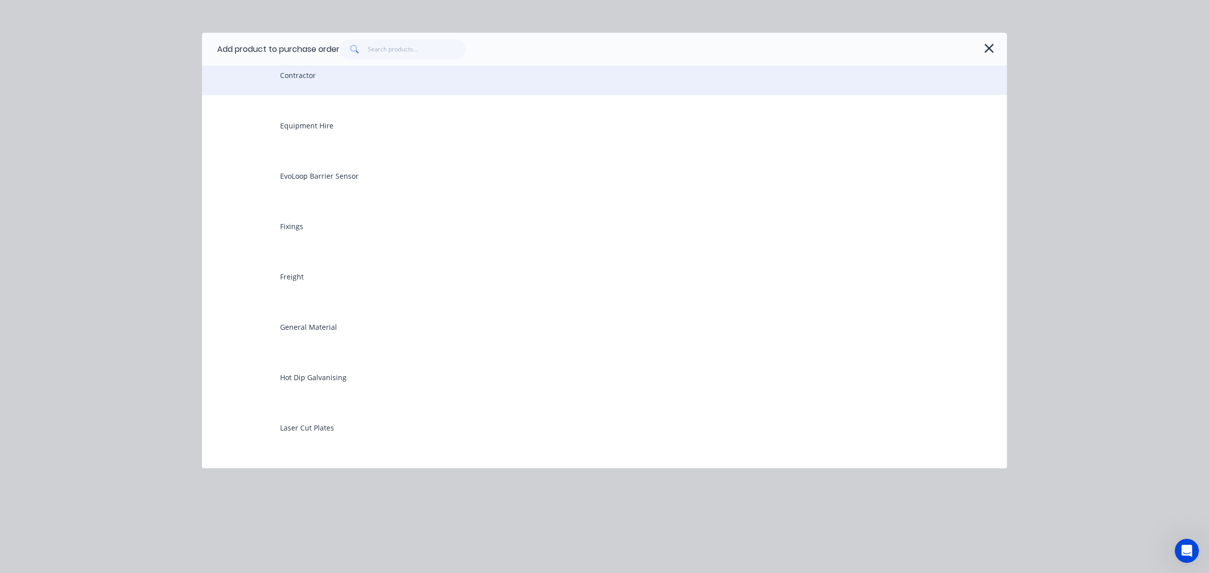
scroll to position [315, 0]
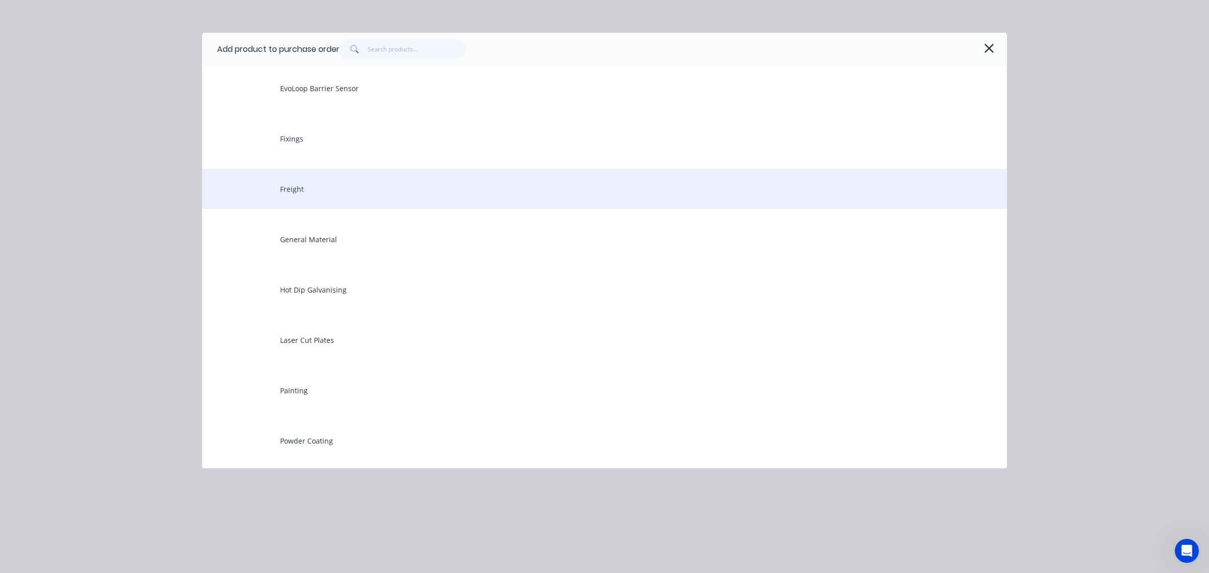
click at [311, 191] on div "Freight" at bounding box center [604, 189] width 805 height 40
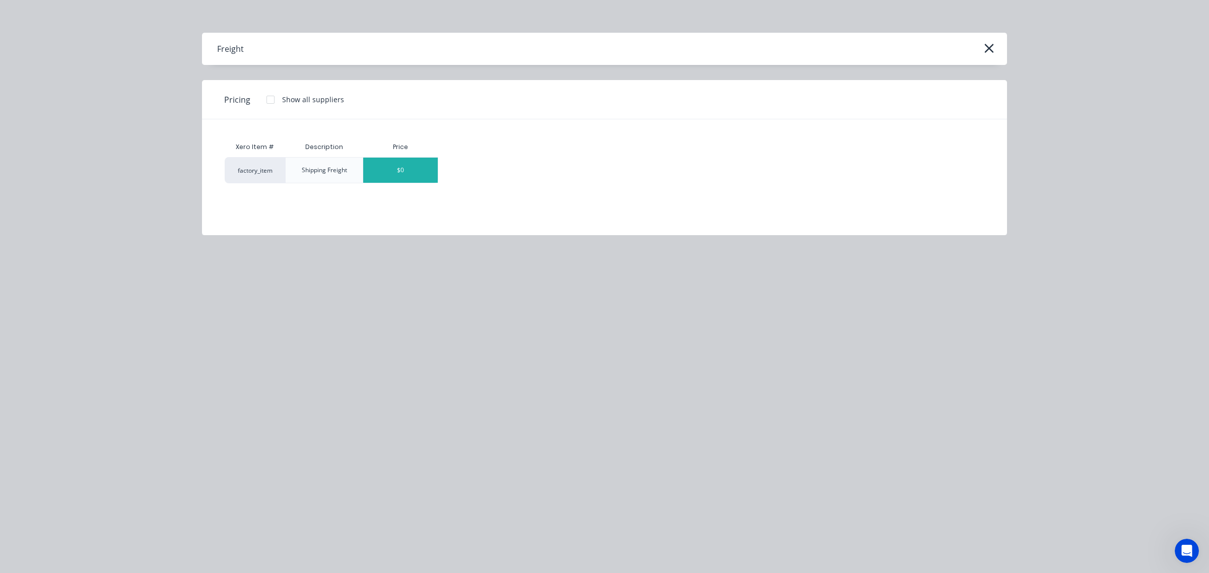
click at [426, 172] on div "$0" at bounding box center [400, 170] width 75 height 25
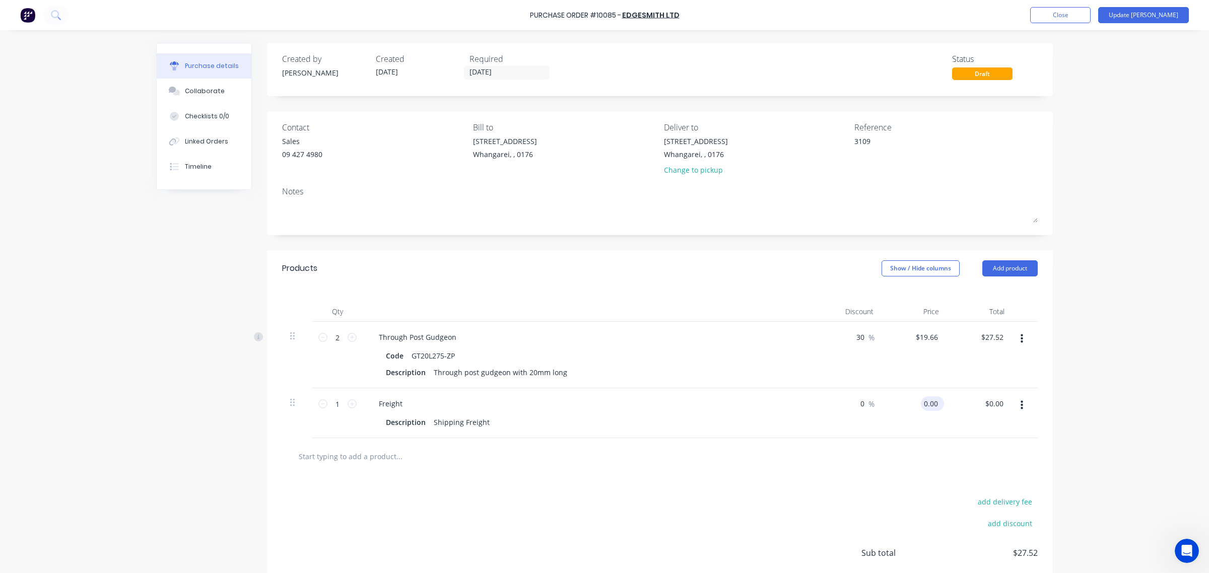
type textarea "x"
click at [921, 409] on input "0.00" at bounding box center [930, 403] width 19 height 15
type input "0"
type input "8"
type textarea "x"
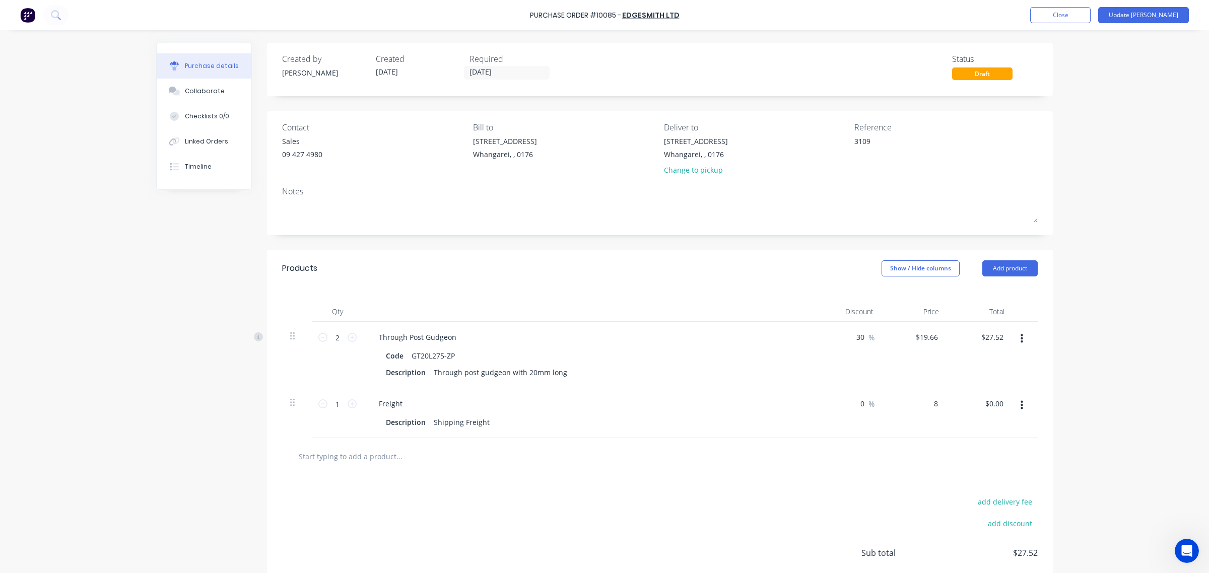
type input "$8.00"
click at [928, 424] on div "$8.00 8" at bounding box center [914, 413] width 65 height 50
click at [217, 90] on button "Collaborate" at bounding box center [204, 91] width 95 height 25
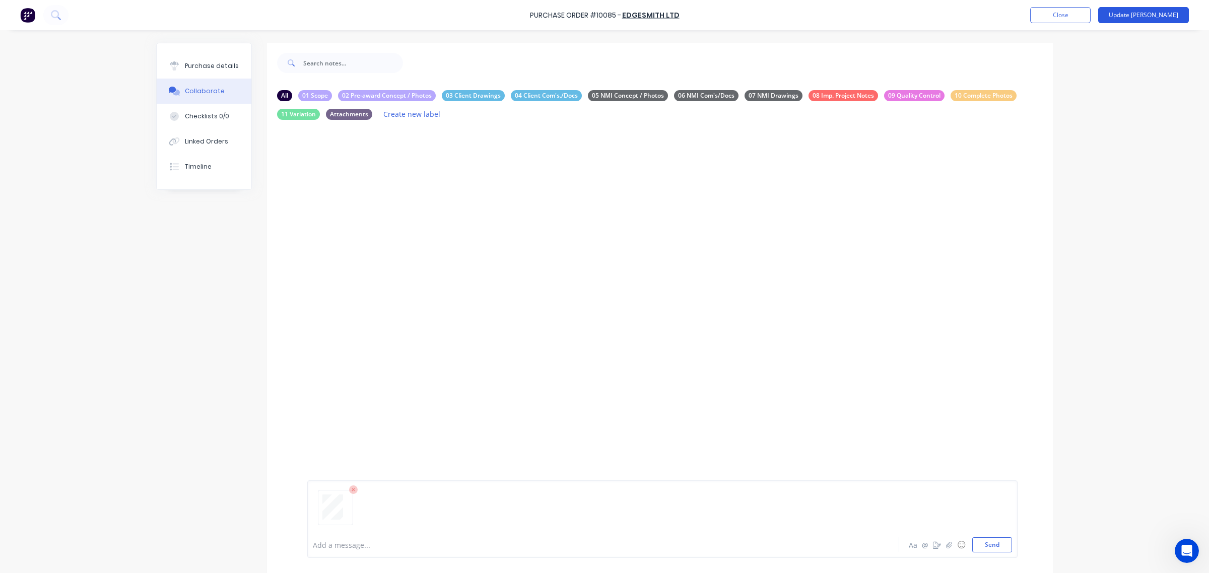
click at [1159, 13] on button "Update [PERSON_NAME]" at bounding box center [1143, 15] width 91 height 16
click at [209, 88] on div "Collaborate" at bounding box center [205, 91] width 40 height 9
click at [997, 550] on button "Send" at bounding box center [992, 545] width 40 height 15
click at [185, 65] on div "Purchase details" at bounding box center [212, 65] width 54 height 9
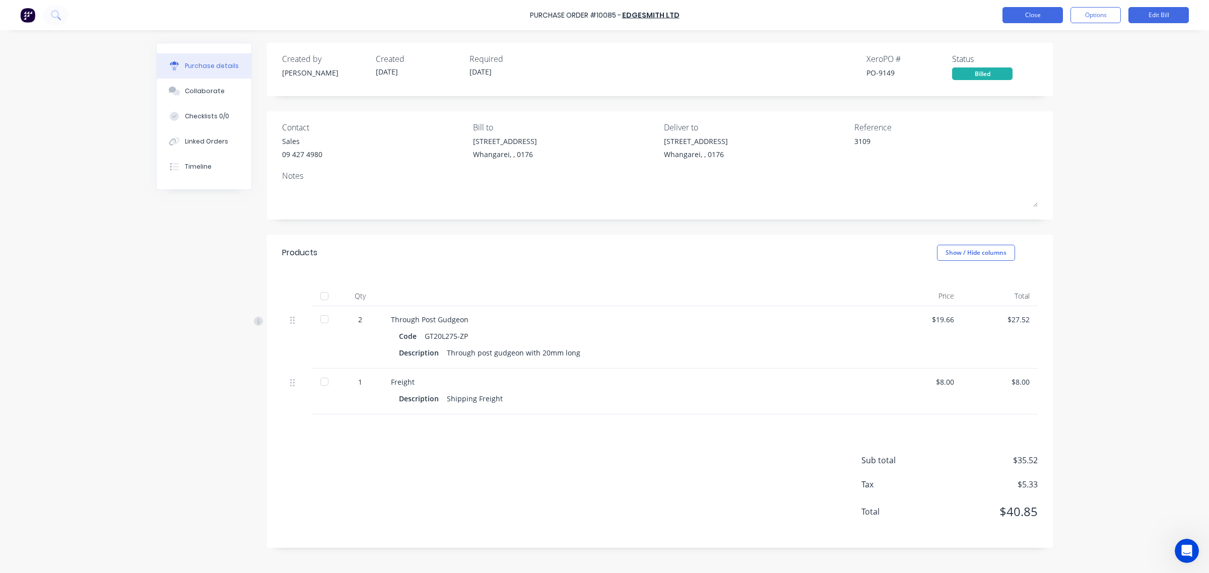
click at [1031, 14] on button "Close" at bounding box center [1032, 15] width 60 height 16
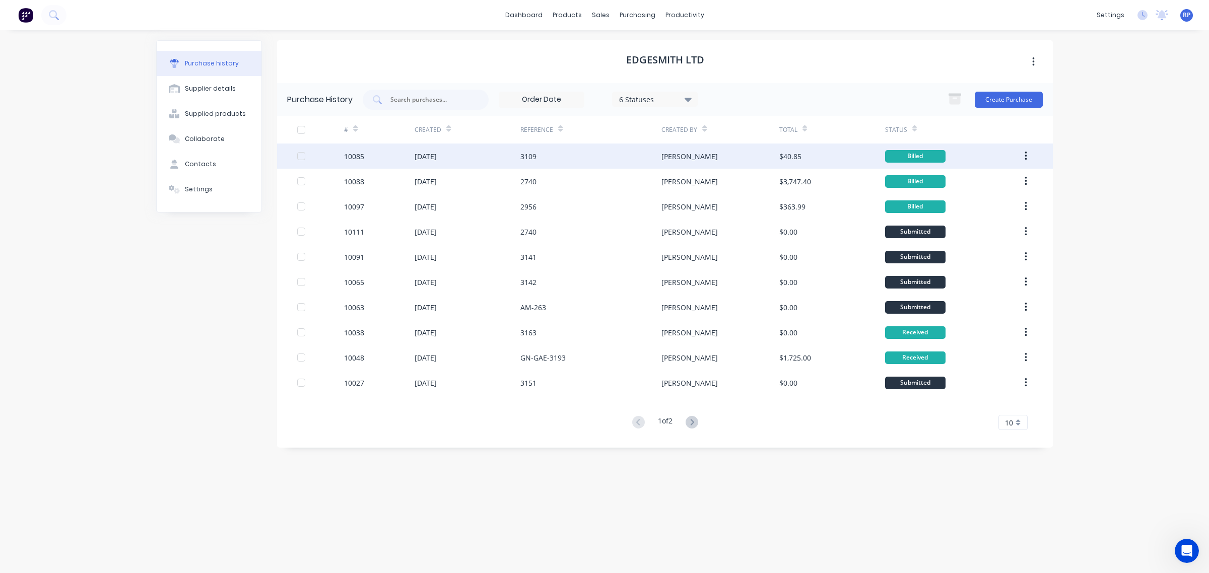
click at [457, 155] on div "[DATE]" at bounding box center [468, 156] width 106 height 25
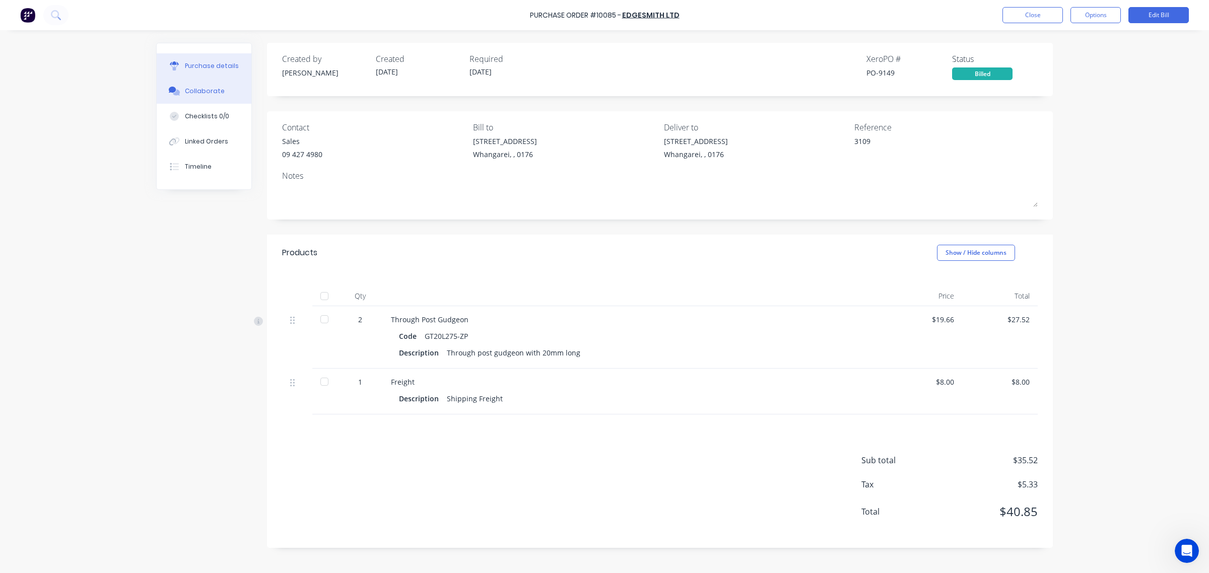
click at [221, 83] on button "Collaborate" at bounding box center [204, 91] width 95 height 25
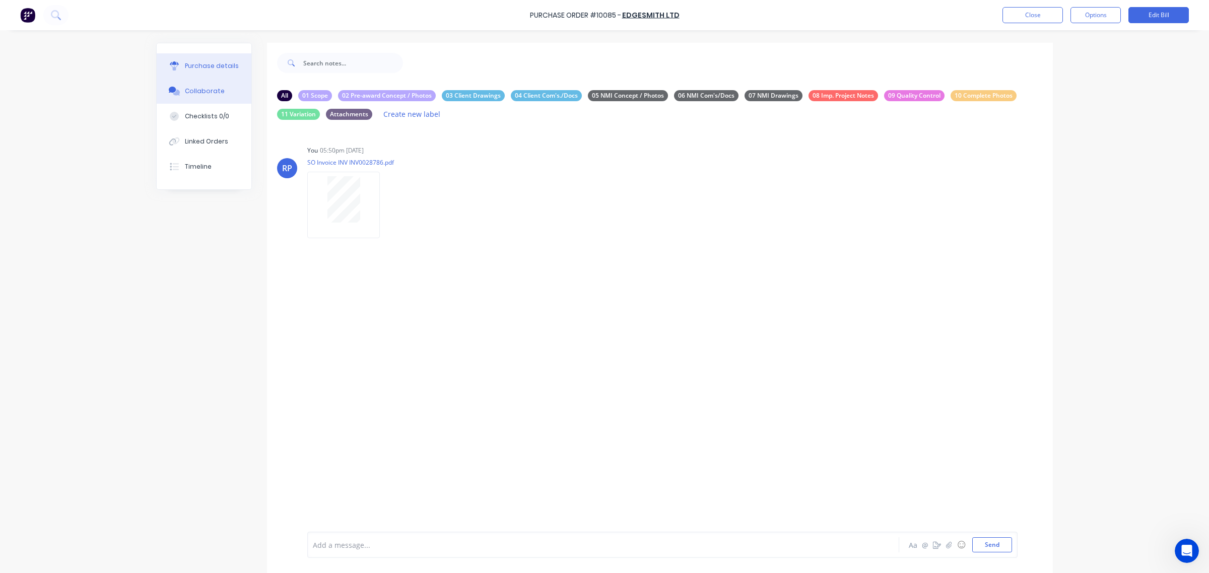
click at [215, 69] on div "Purchase details" at bounding box center [212, 65] width 54 height 9
type textarea "x"
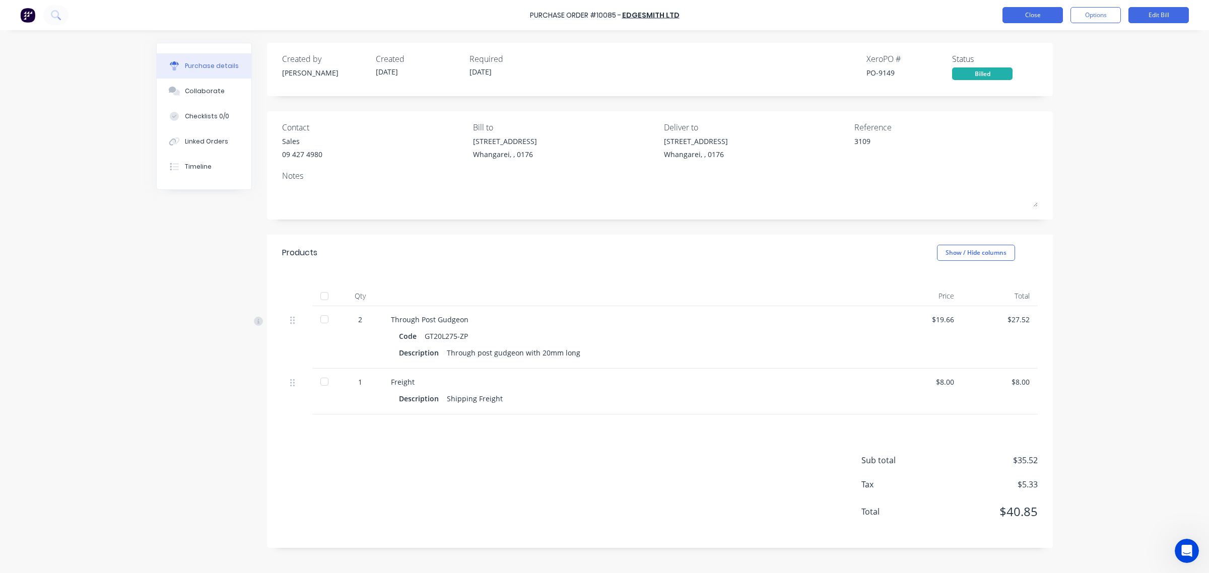
click at [1022, 15] on button "Close" at bounding box center [1032, 15] width 60 height 16
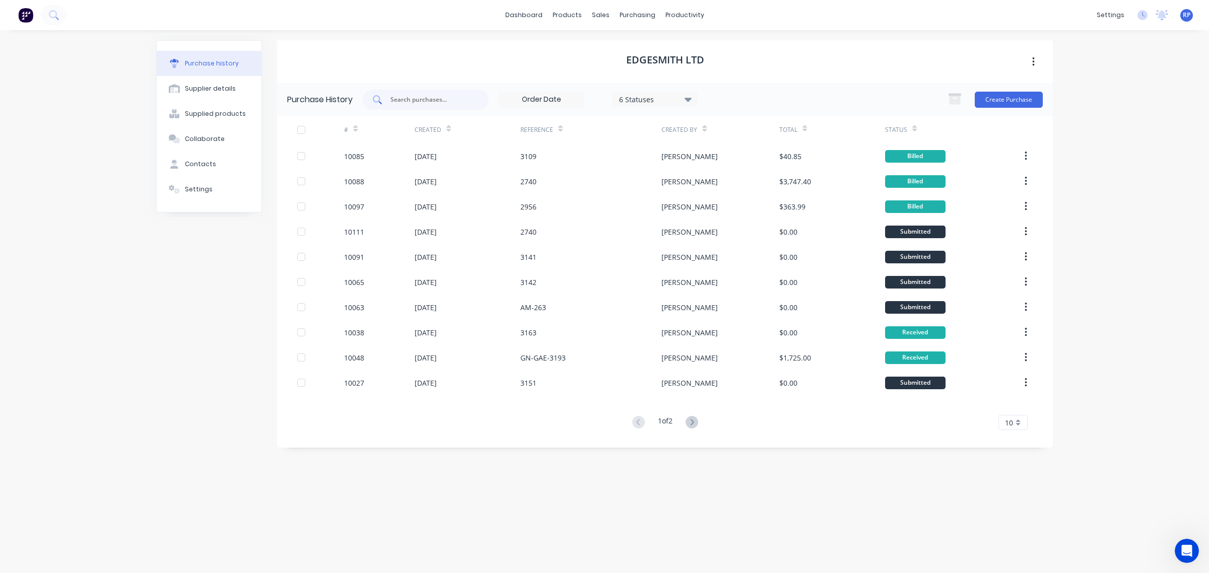
click at [406, 97] on input "text" at bounding box center [431, 100] width 84 height 10
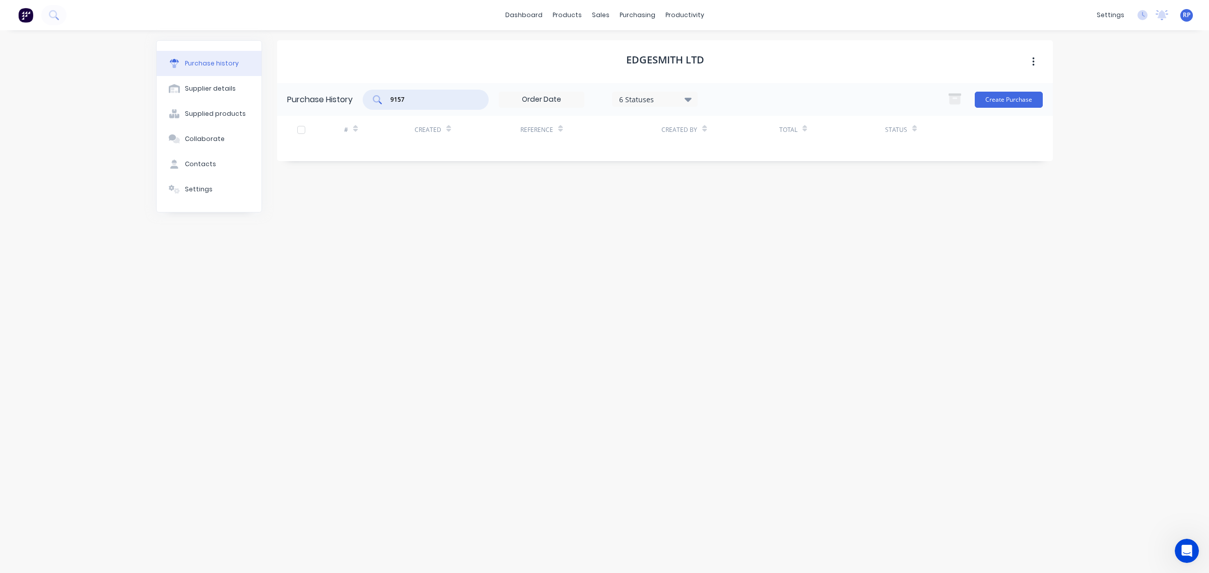
drag, startPoint x: 417, startPoint y: 96, endPoint x: 338, endPoint y: 102, distance: 78.9
click at [338, 102] on div "Purchase History 9157 6 Statuses 6 Statuses Create Purchase" at bounding box center [665, 99] width 776 height 33
type input "9067"
